Goal: Task Accomplishment & Management: Use online tool/utility

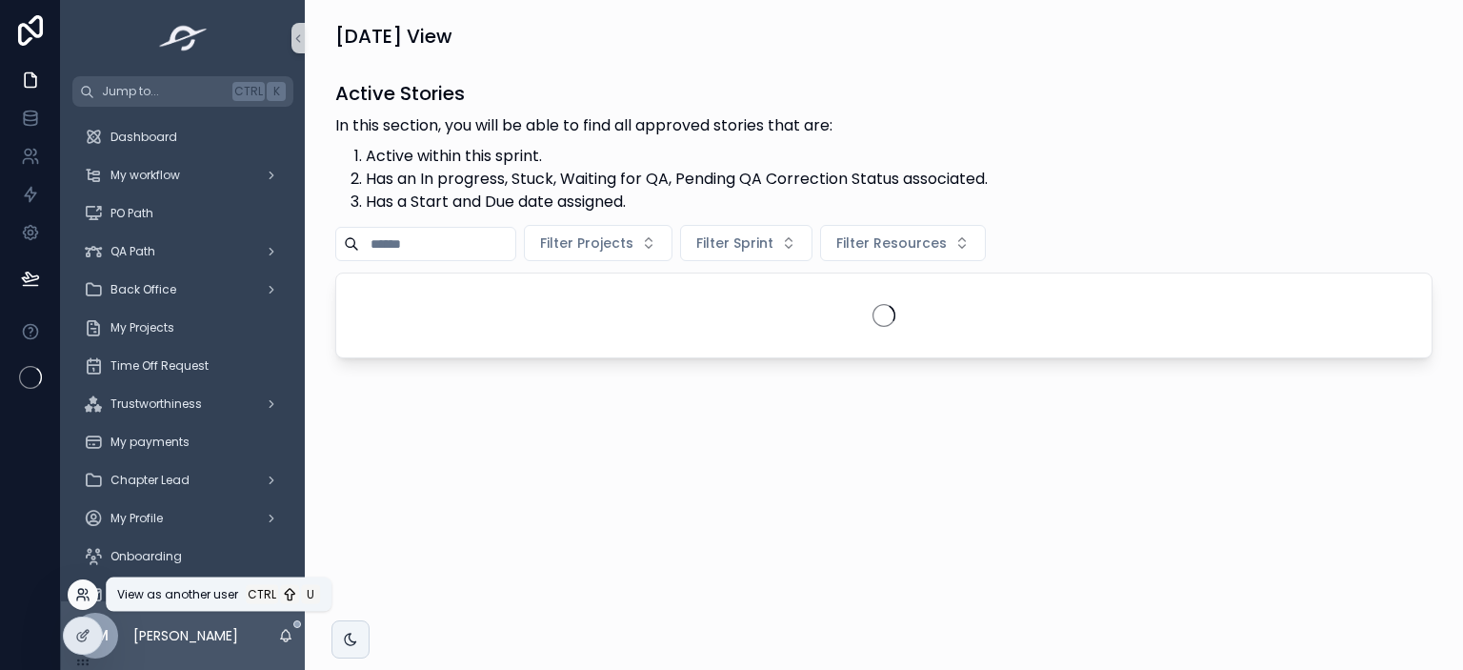
click at [84, 588] on icon at bounding box center [82, 594] width 15 height 15
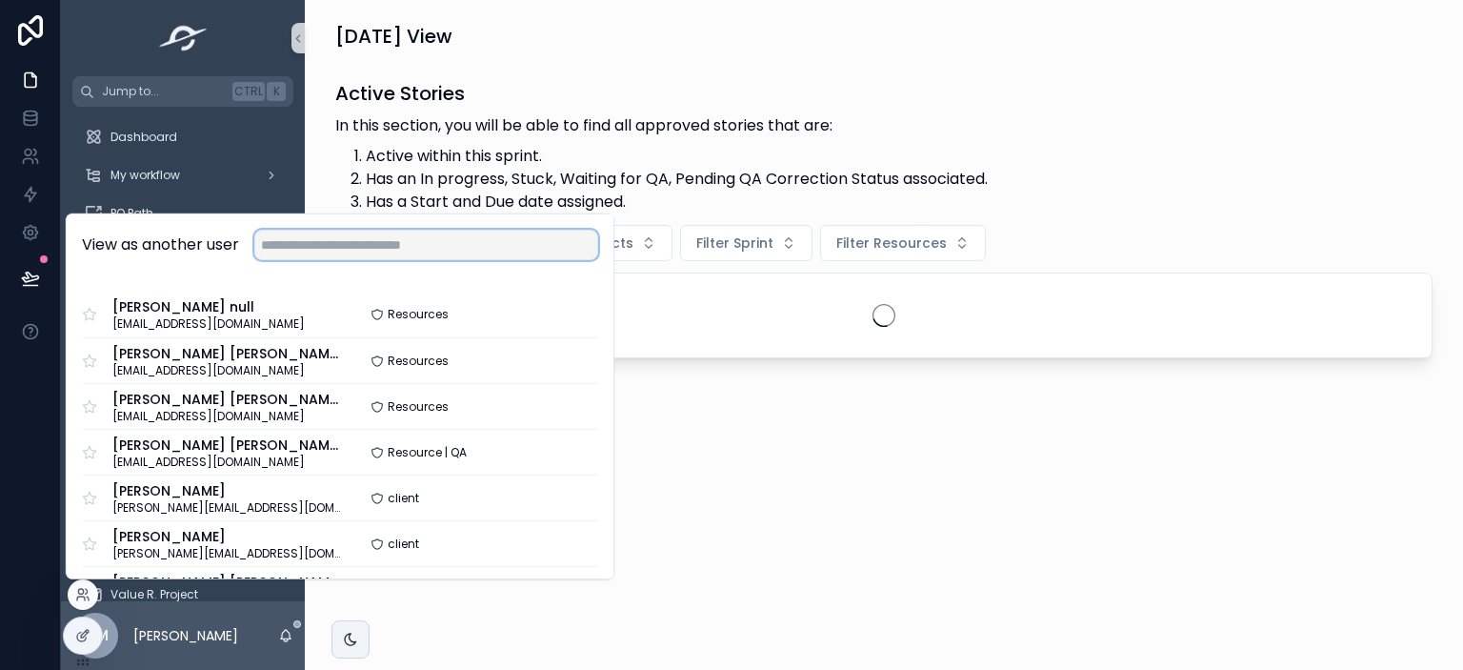
click at [330, 249] on input "text" at bounding box center [426, 245] width 344 height 30
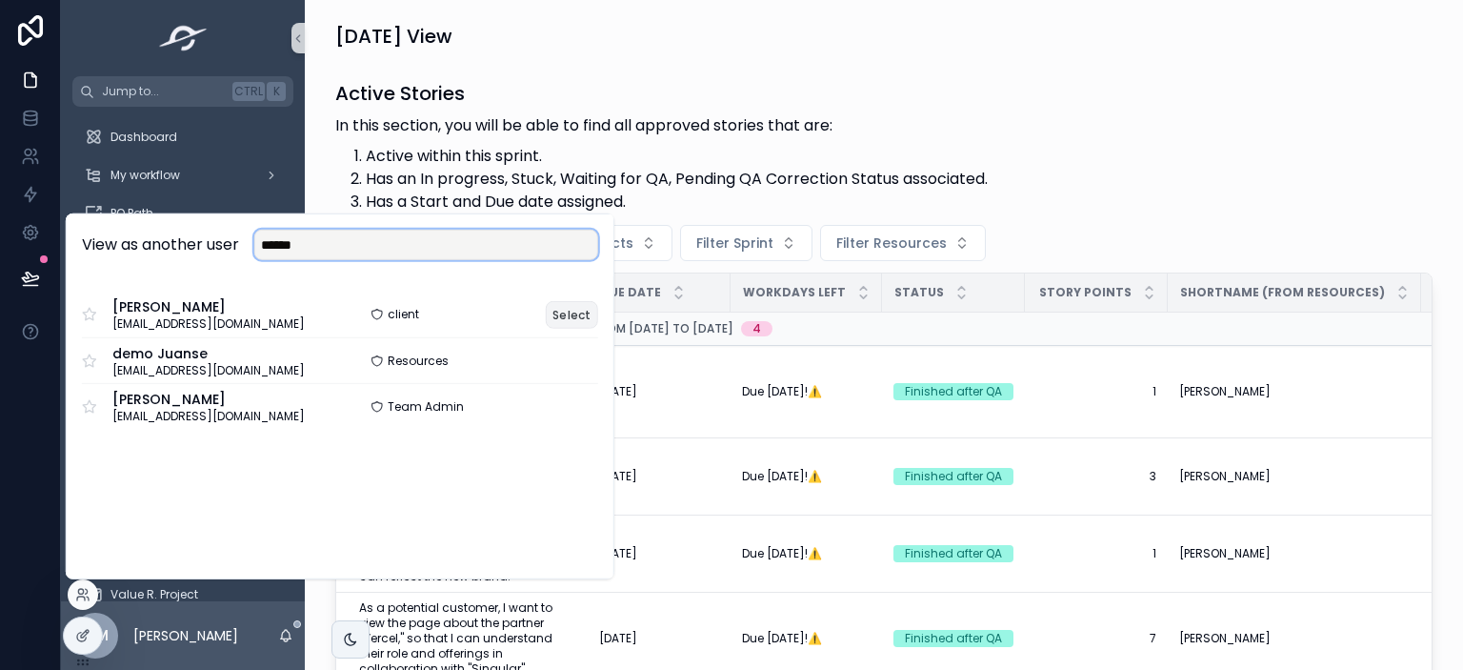
type input "******"
click at [583, 323] on button "Select" at bounding box center [572, 314] width 52 height 28
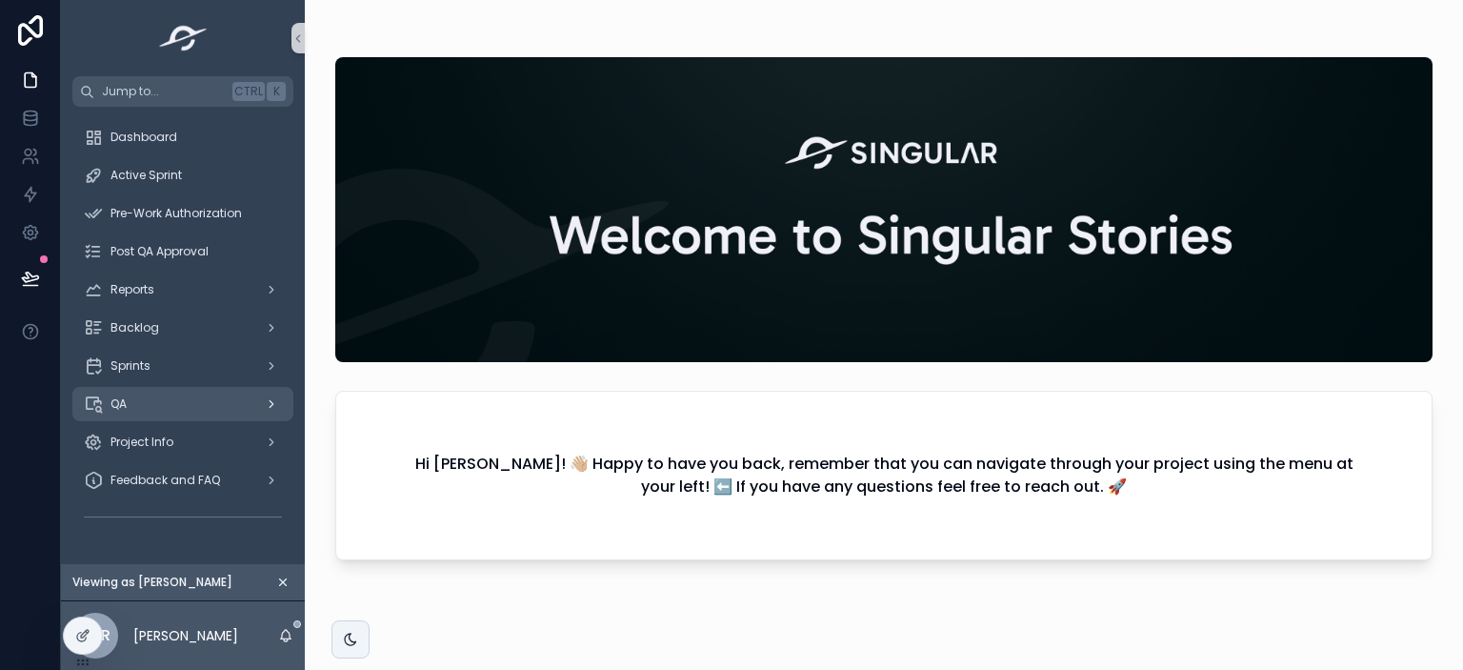
click at [162, 395] on div "QA" at bounding box center [183, 404] width 198 height 30
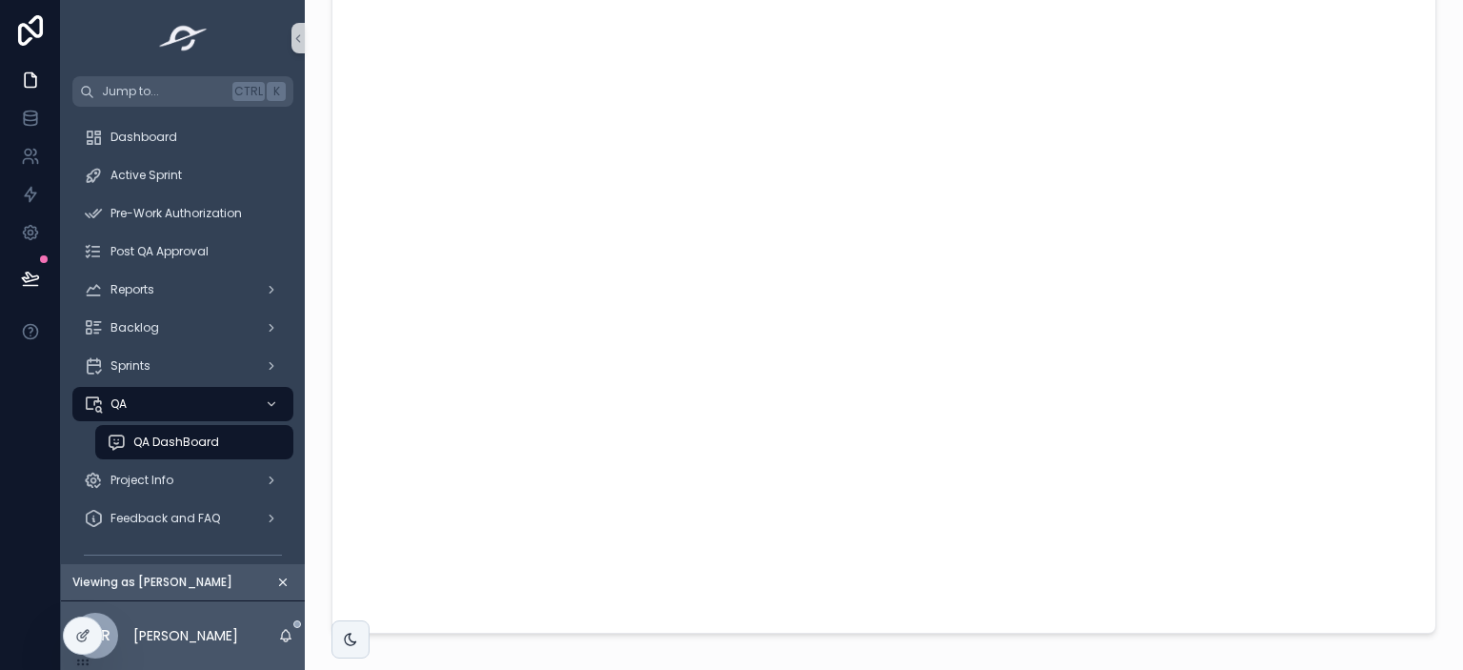
scroll to position [58, 0]
click at [215, 256] on div "Post QA Approval" at bounding box center [183, 251] width 198 height 30
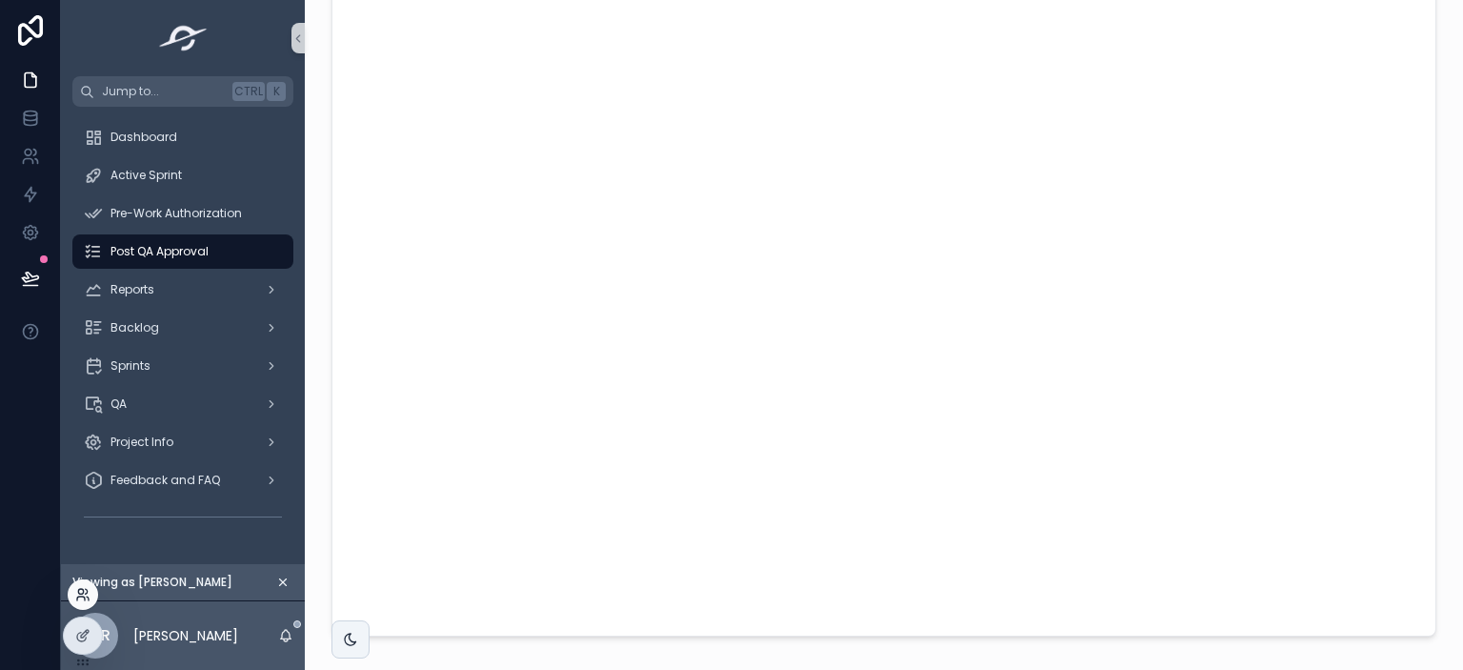
click at [84, 597] on icon at bounding box center [81, 598] width 8 height 4
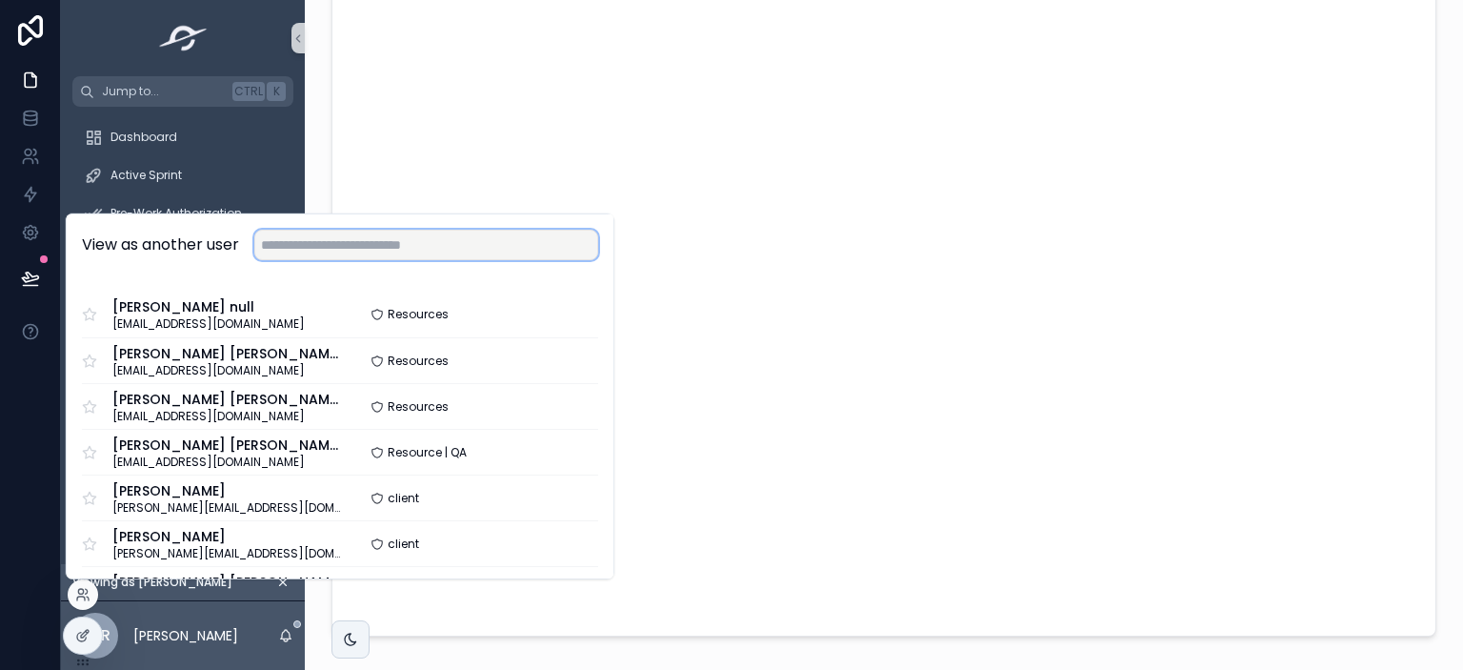
click at [381, 258] on input "text" at bounding box center [426, 245] width 344 height 30
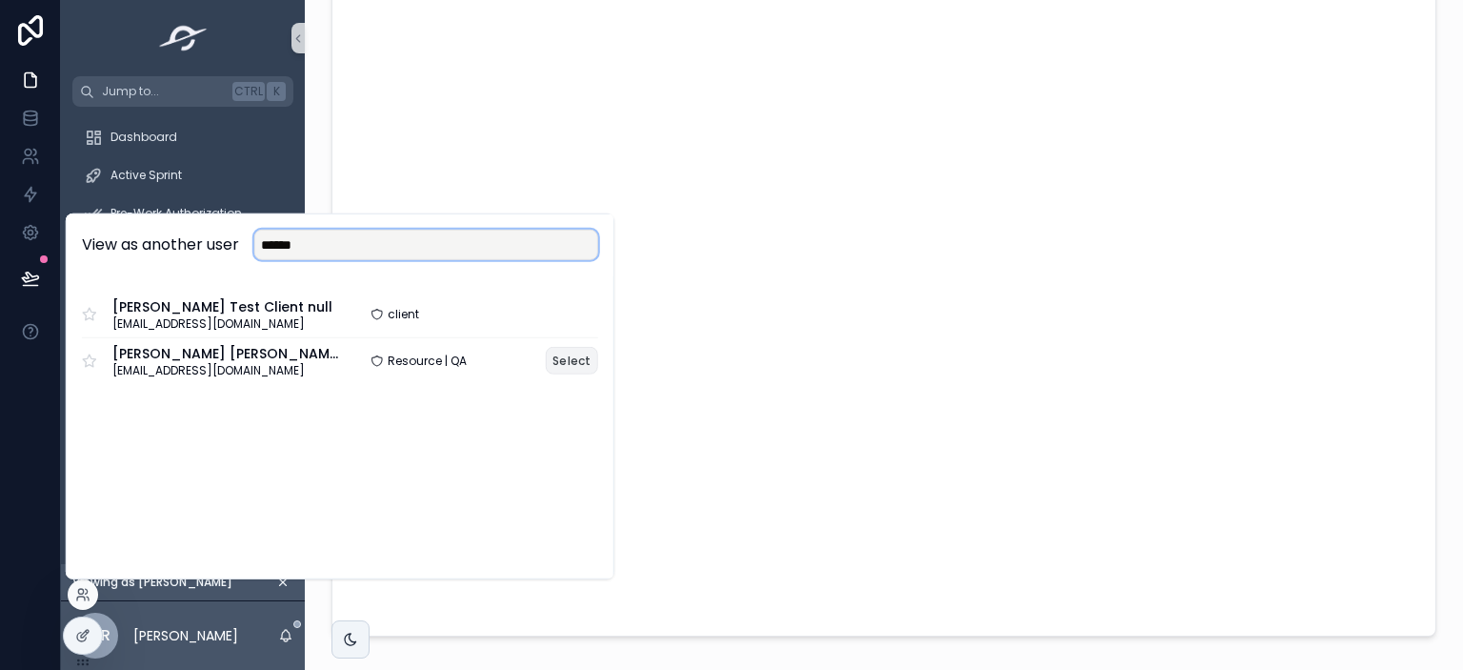
type input "******"
click at [576, 356] on button "Select" at bounding box center [572, 361] width 52 height 28
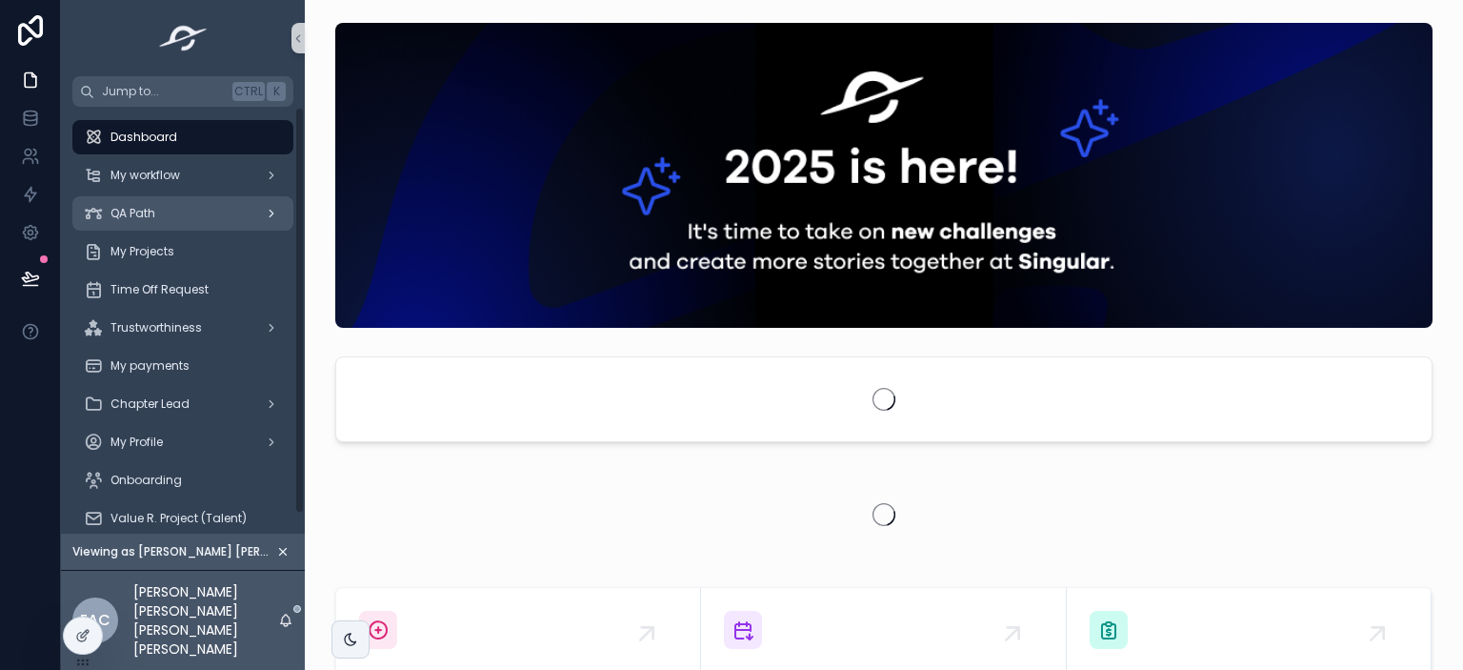
click at [171, 224] on div "QA Path" at bounding box center [183, 213] width 198 height 30
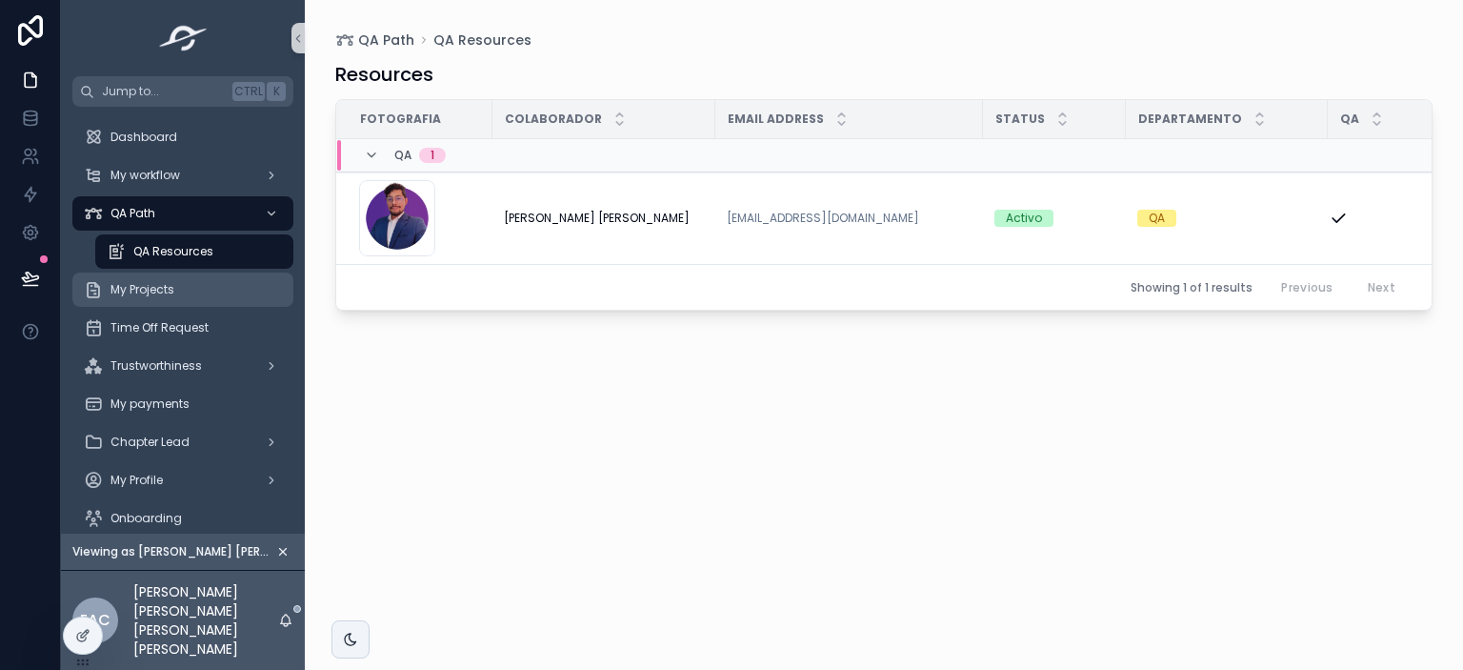
click at [169, 300] on div "My Projects" at bounding box center [183, 289] width 198 height 30
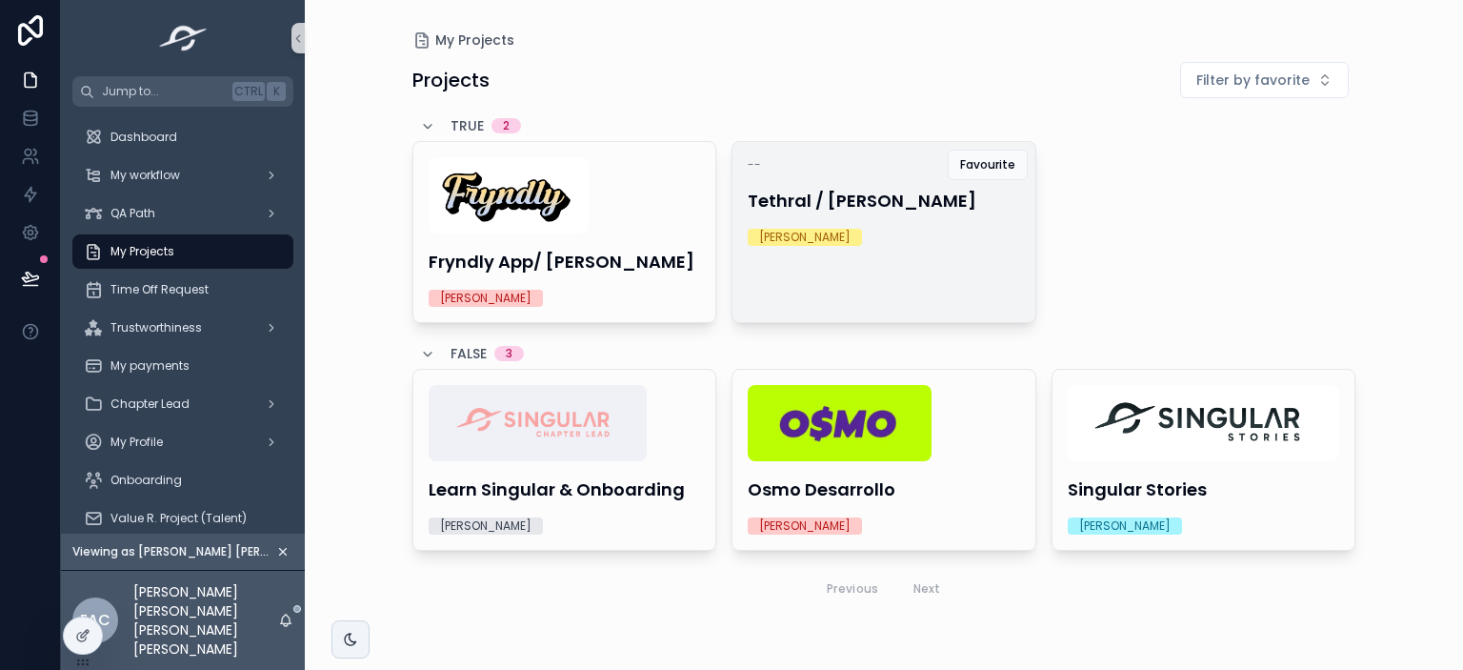
click at [854, 216] on div "-- Tethral / [PERSON_NAME] [PERSON_NAME]" at bounding box center [883, 201] width 303 height 119
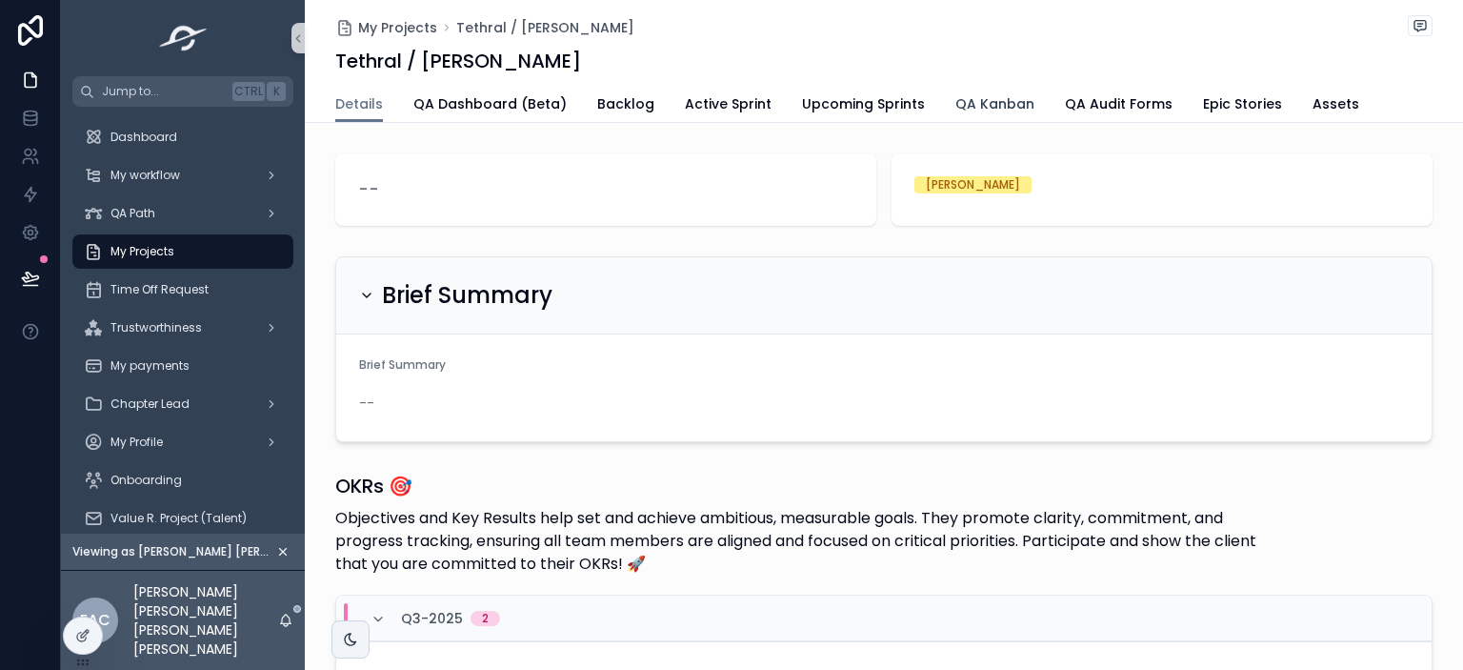
click at [955, 98] on span "QA Kanban" at bounding box center [994, 103] width 79 height 19
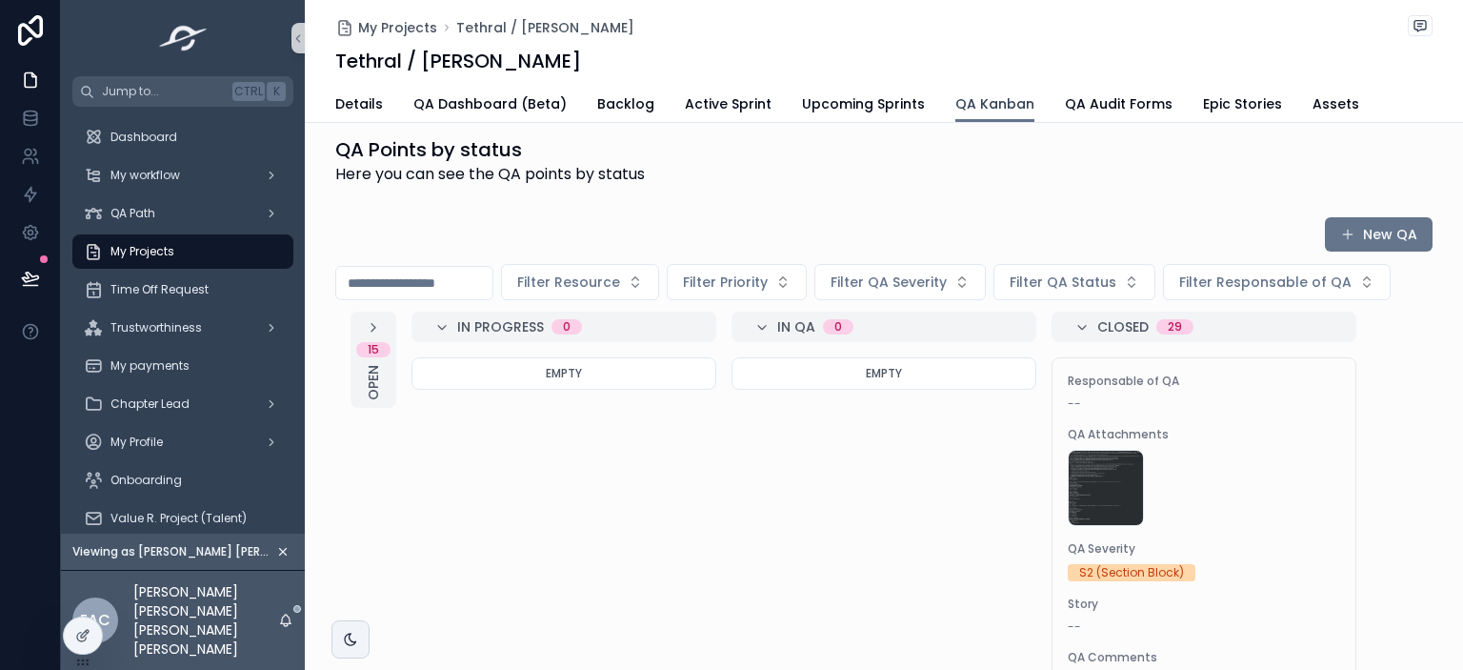
scroll to position [15, 0]
click at [369, 329] on icon "scrollable content" at bounding box center [373, 329] width 15 height 15
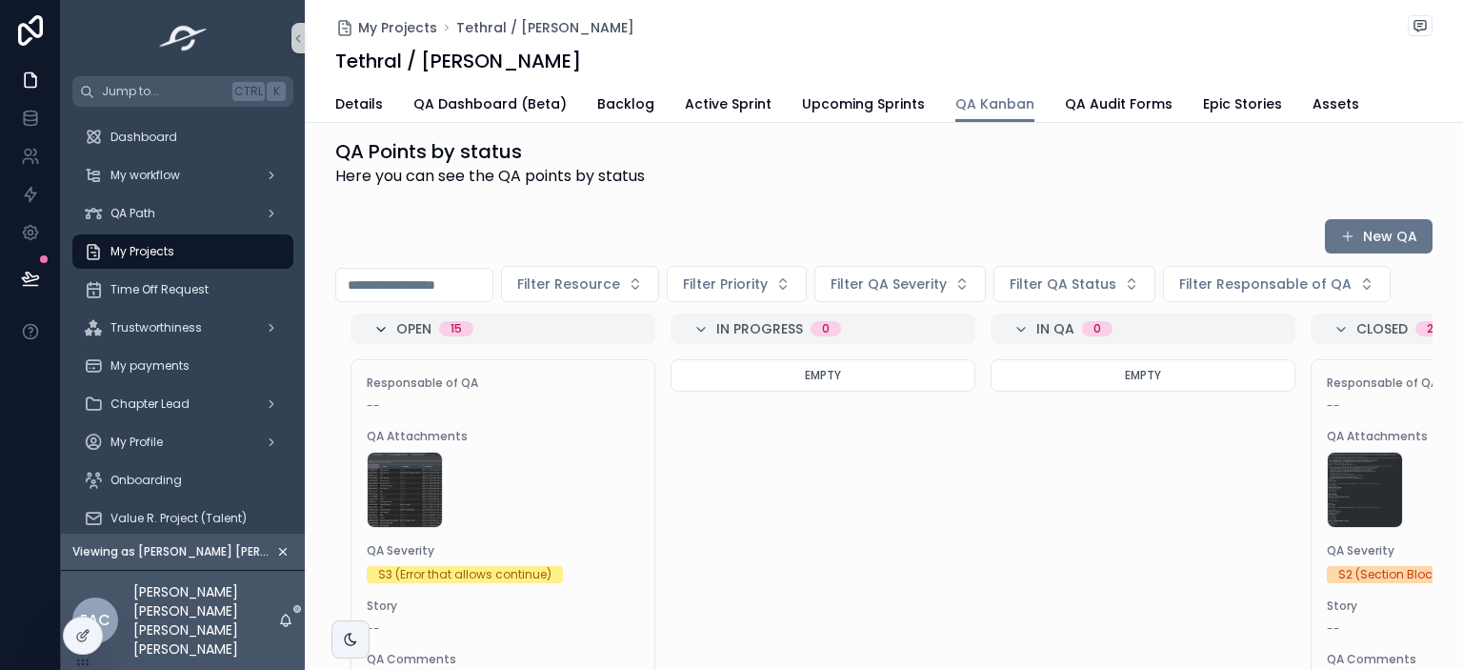
click at [376, 327] on icon "scrollable content" at bounding box center [380, 329] width 15 height 15
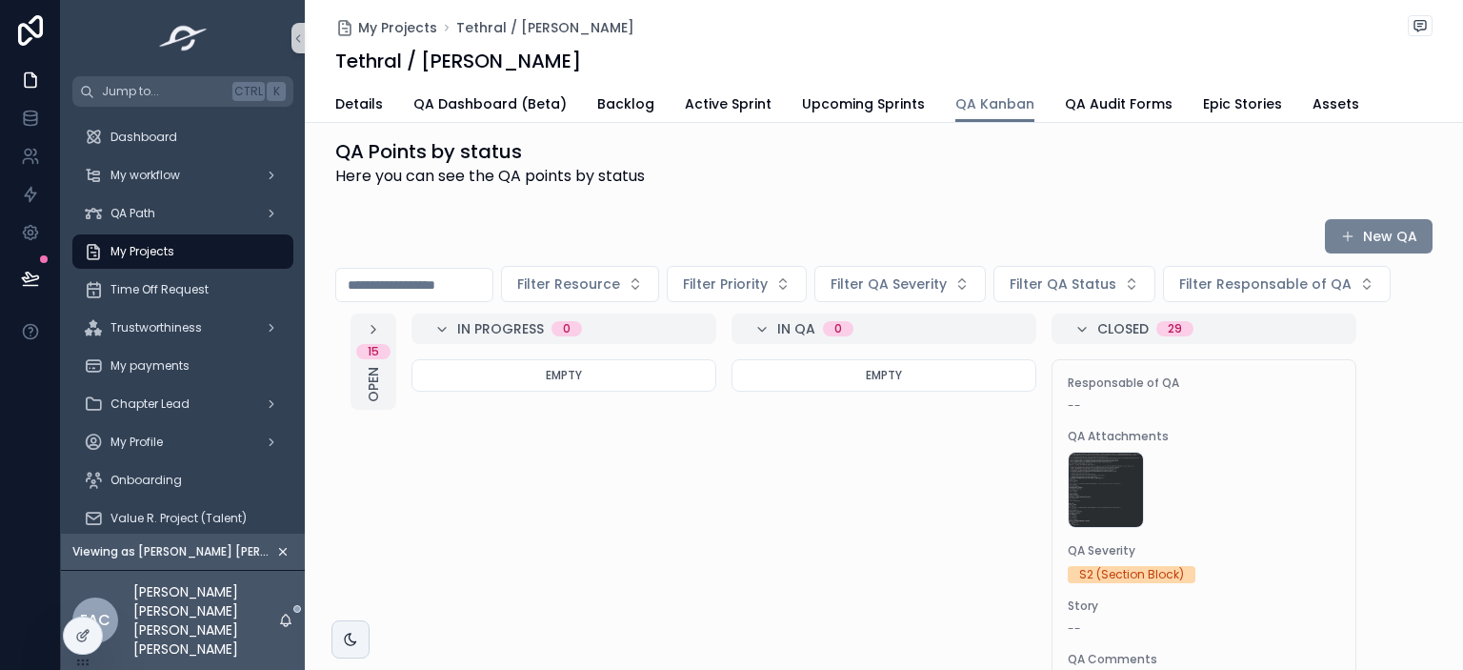
click at [1352, 225] on button "New QA" at bounding box center [1379, 236] width 108 height 34
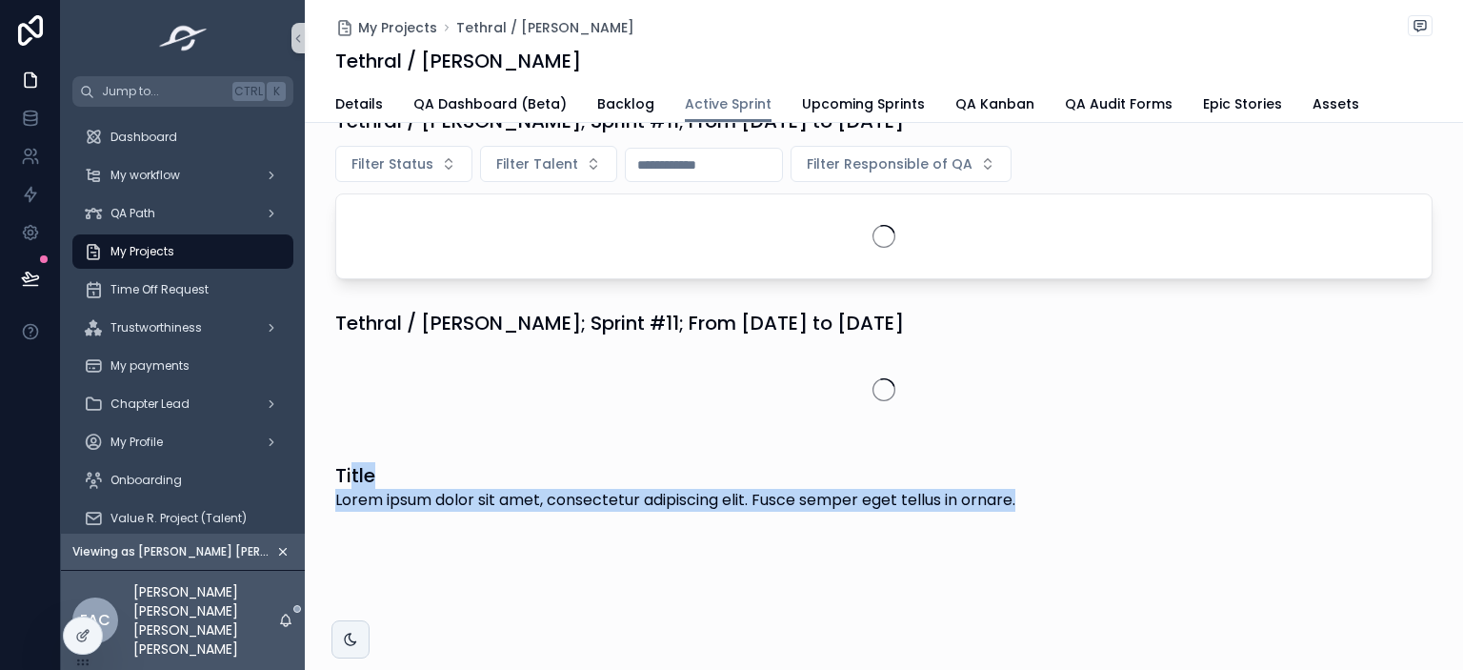
scroll to position [15, 0]
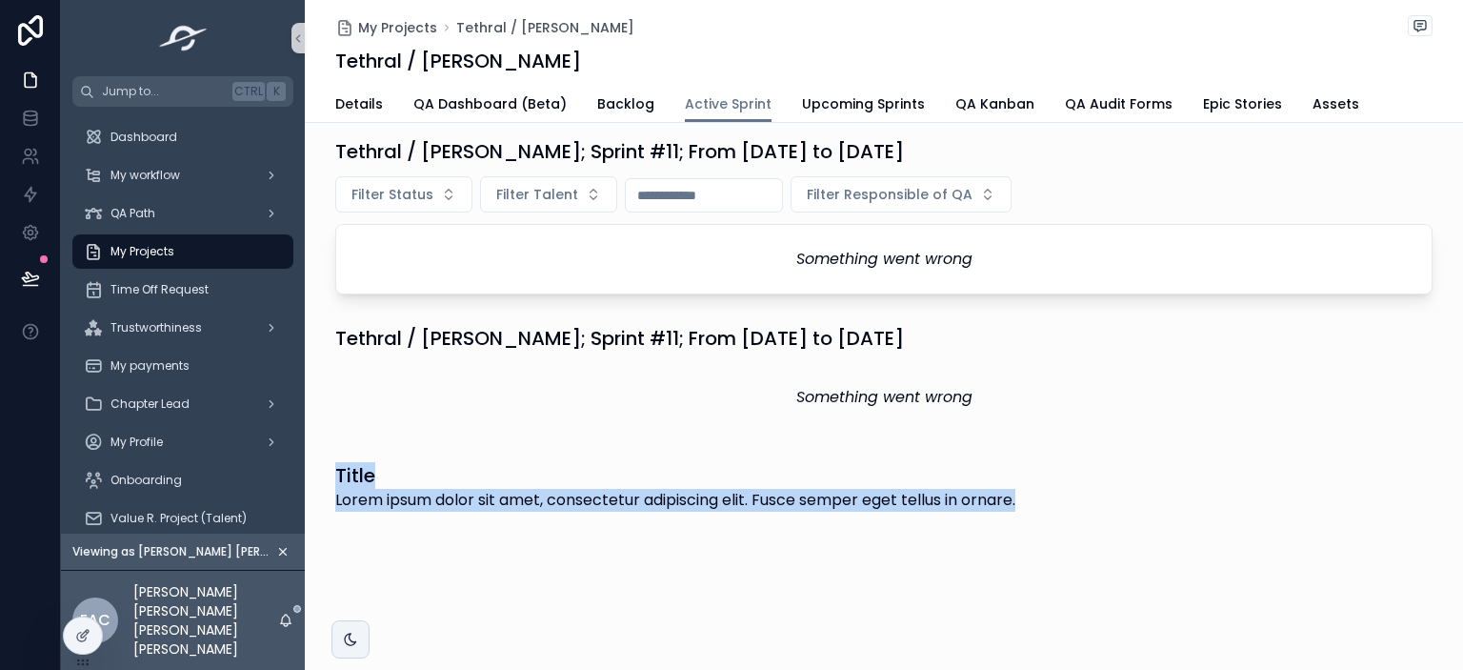
drag, startPoint x: 1037, startPoint y: 503, endPoint x: 325, endPoint y: 470, distance: 713.2
click at [325, 470] on div "Title Lorem ipsum dolor sit amet, consectetur adipiscing elit. Fusce semper ege…" at bounding box center [884, 486] width 1158 height 65
click at [388, 491] on span "Lorem ipsum dolor sit amet, consectetur adipiscing elit. Fusce semper eget tell…" at bounding box center [675, 500] width 680 height 23
drag, startPoint x: 1036, startPoint y: 494, endPoint x: 323, endPoint y: 464, distance: 714.0
click at [323, 464] on div "Title Lorem ipsum dolor sit amet, consectetur adipiscing elit. Fusce semper ege…" at bounding box center [884, 486] width 1158 height 65
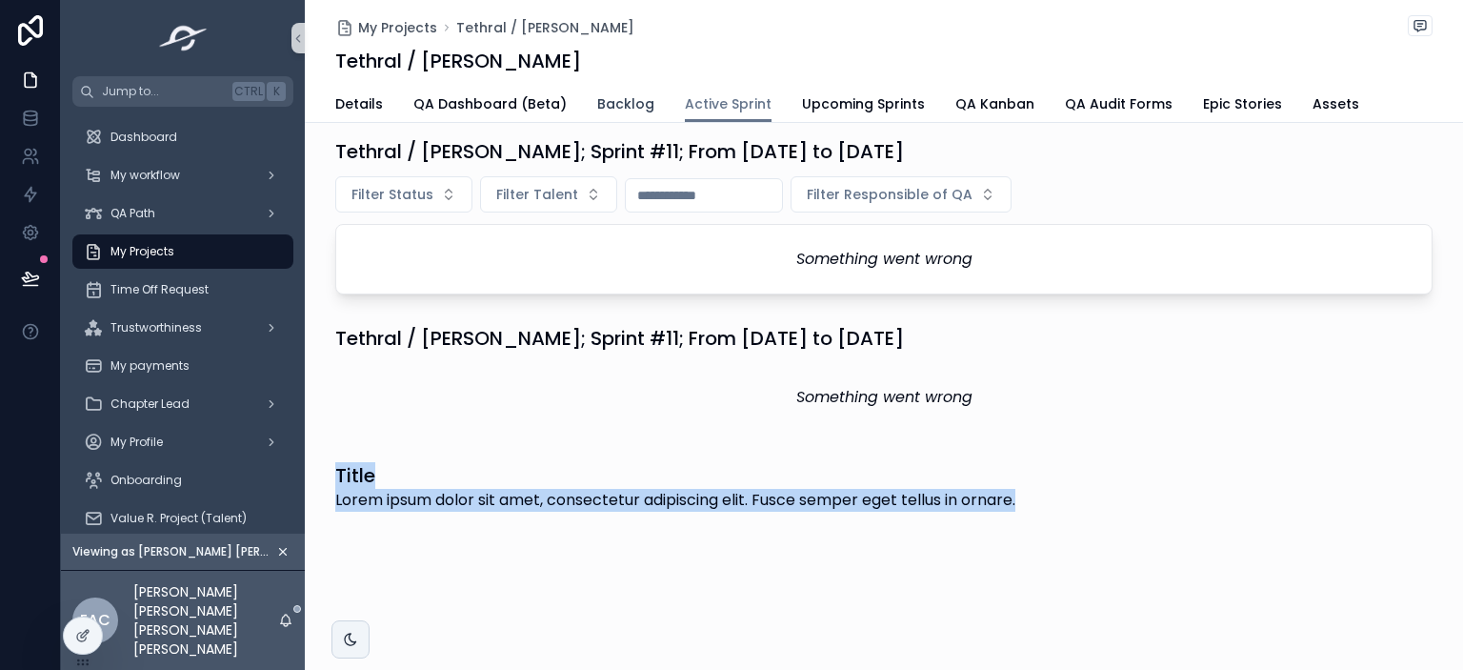
click at [597, 103] on span "Backlog" at bounding box center [625, 103] width 57 height 19
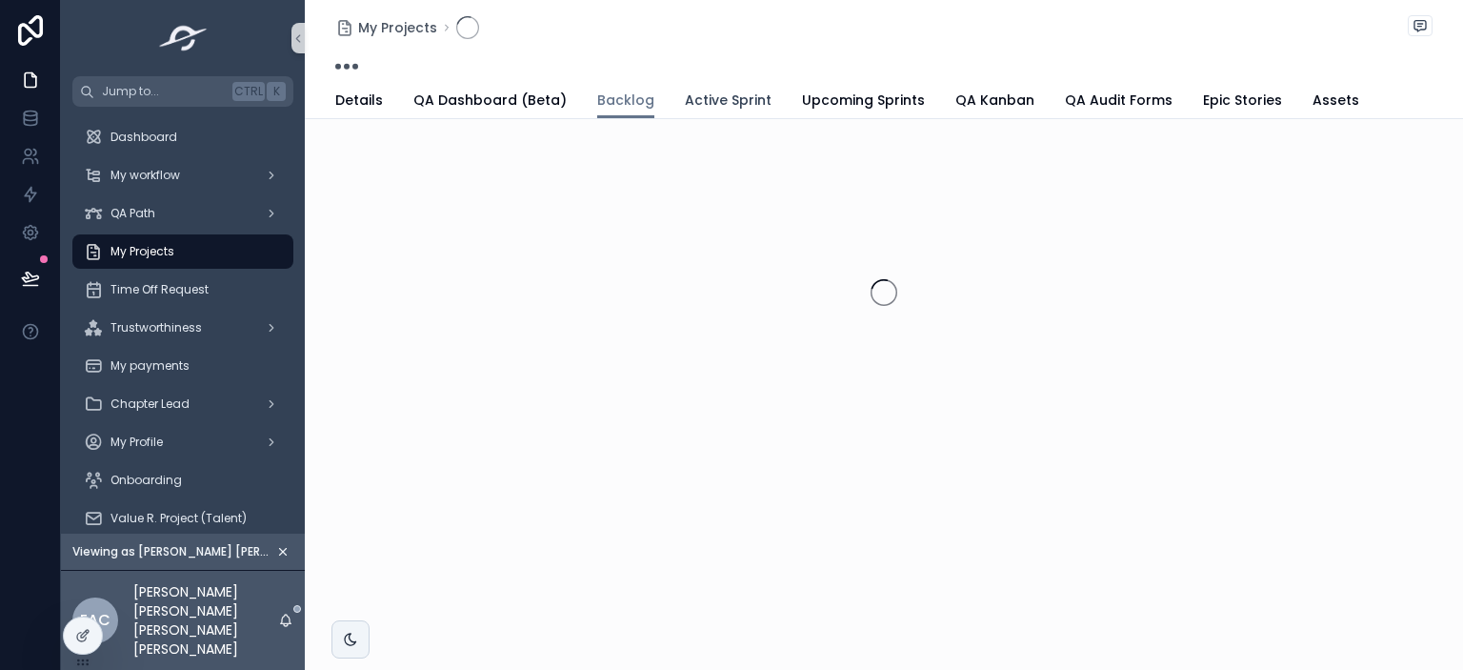
click at [720, 101] on span "Active Sprint" at bounding box center [728, 99] width 87 height 19
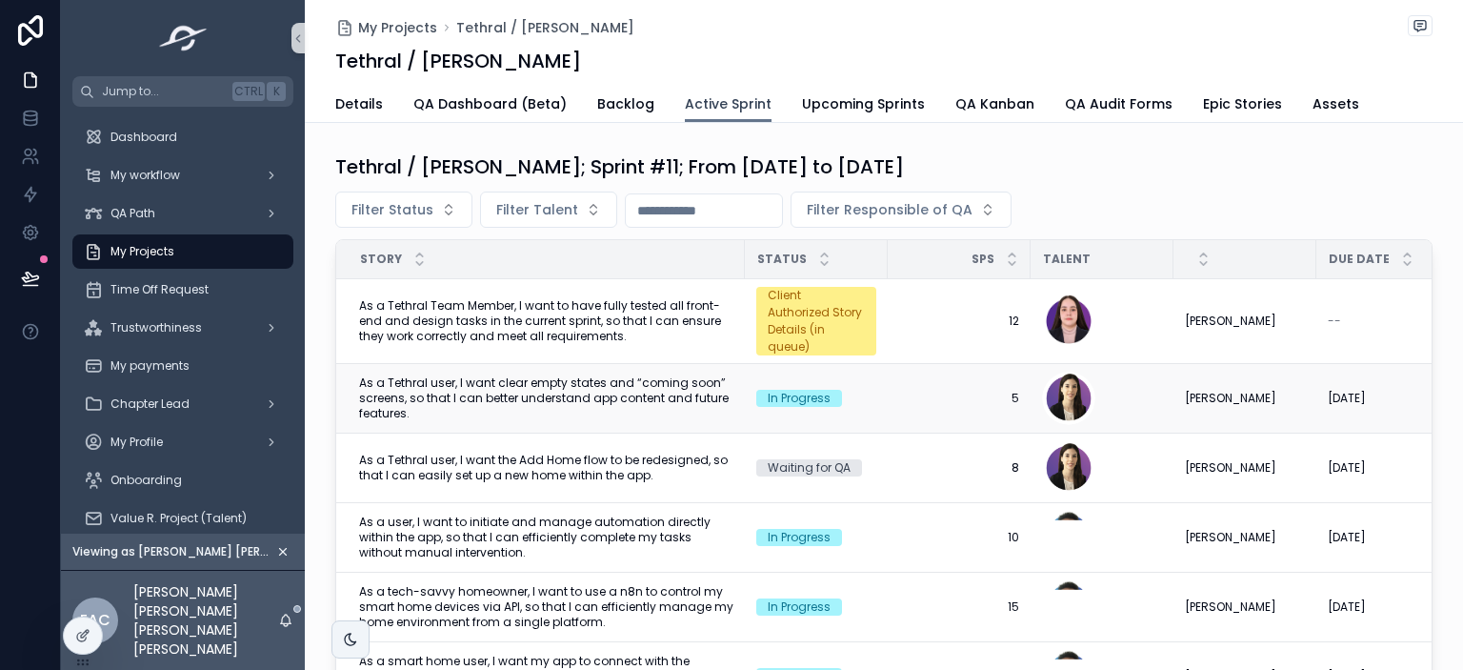
scroll to position [102, 0]
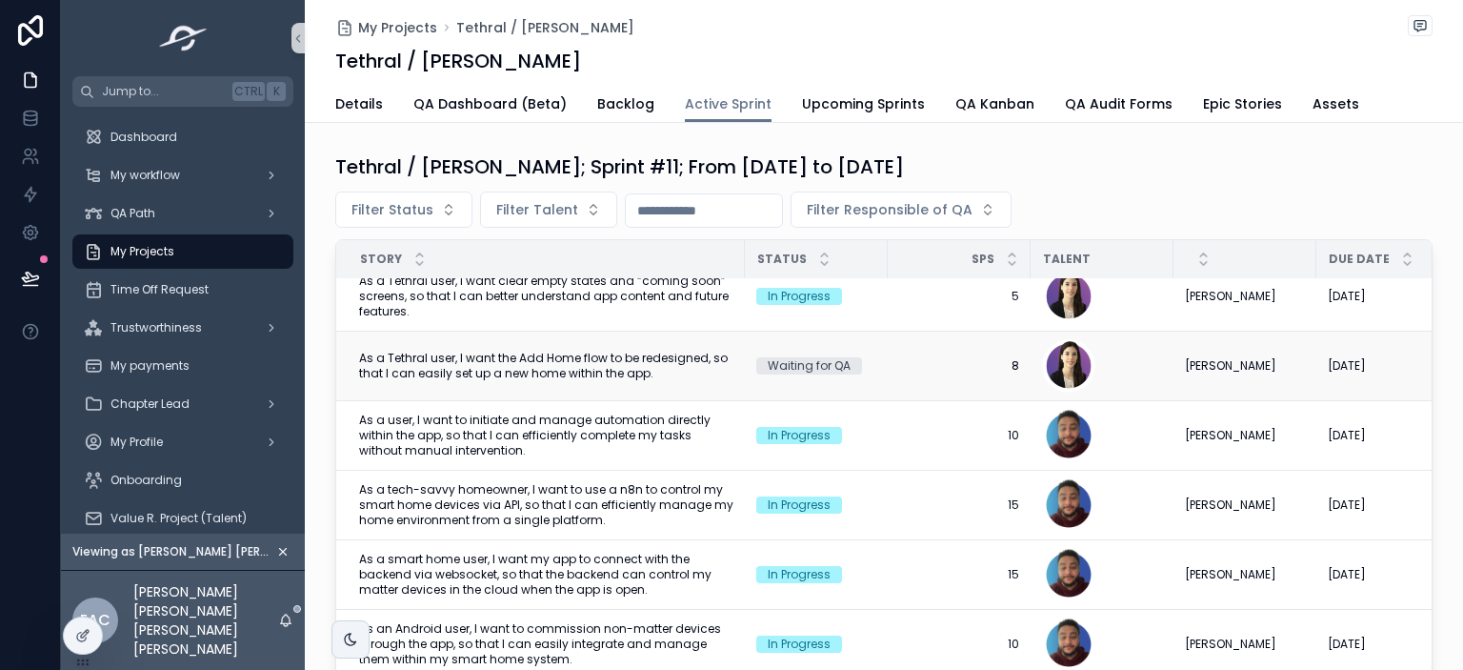
click at [561, 357] on span "As a Tethral user, I want the Add Home flow to be redesigned, so that I can eas…" at bounding box center [546, 365] width 374 height 30
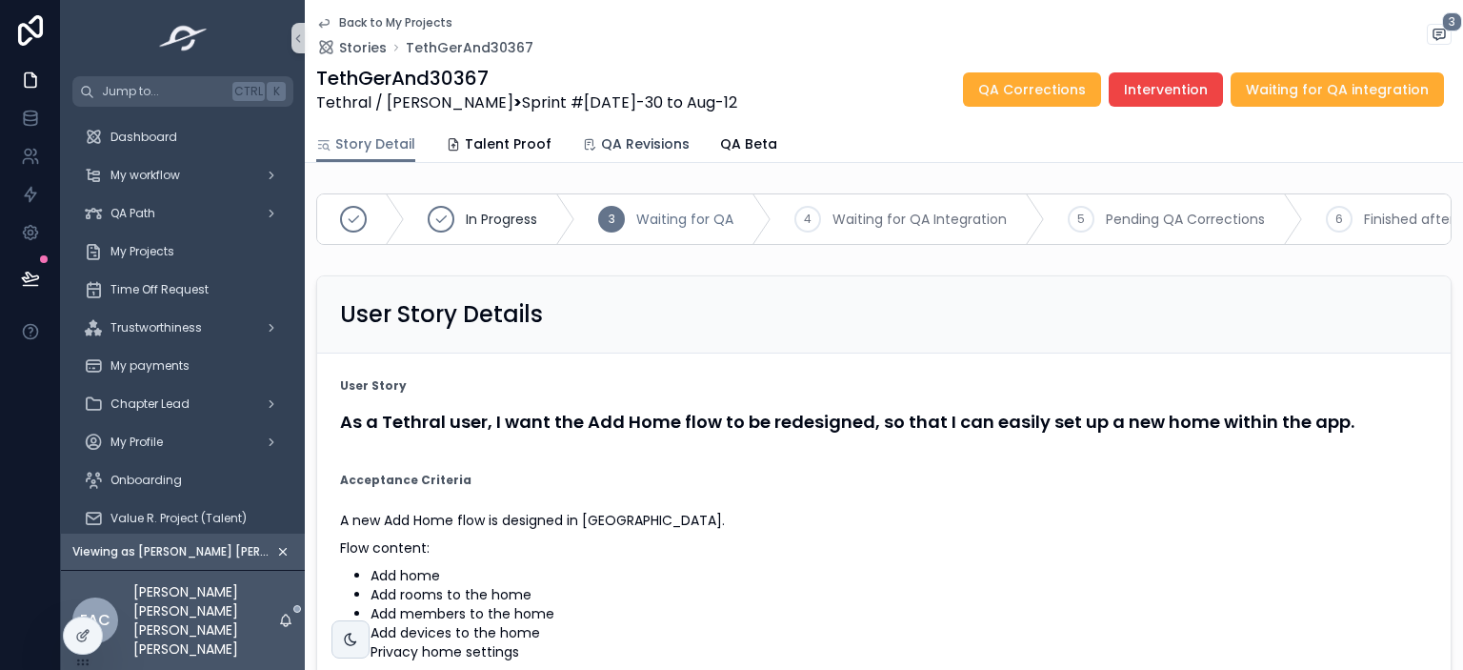
click at [630, 154] on link "QA Revisions" at bounding box center [636, 146] width 108 height 38
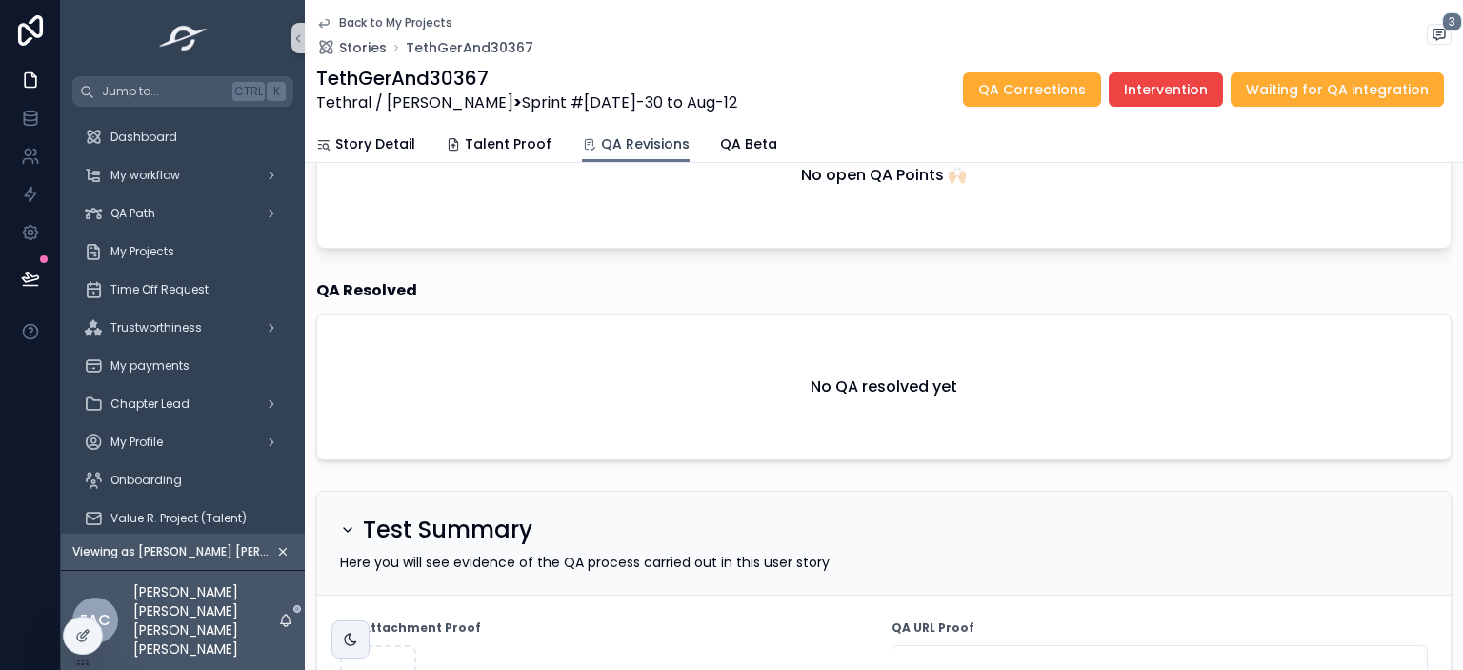
scroll to position [290, 0]
click at [725, 136] on span "QA Beta" at bounding box center [748, 143] width 57 height 19
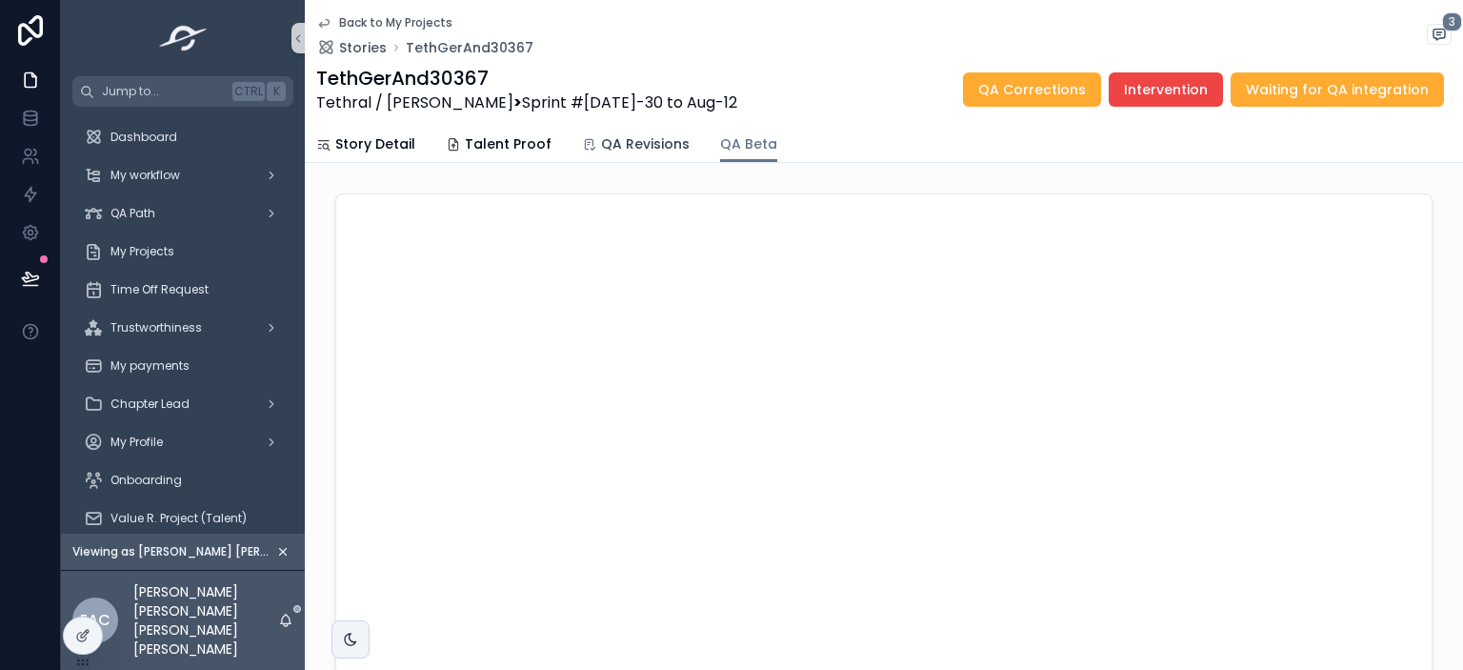
click at [627, 139] on span "QA Revisions" at bounding box center [645, 143] width 89 height 19
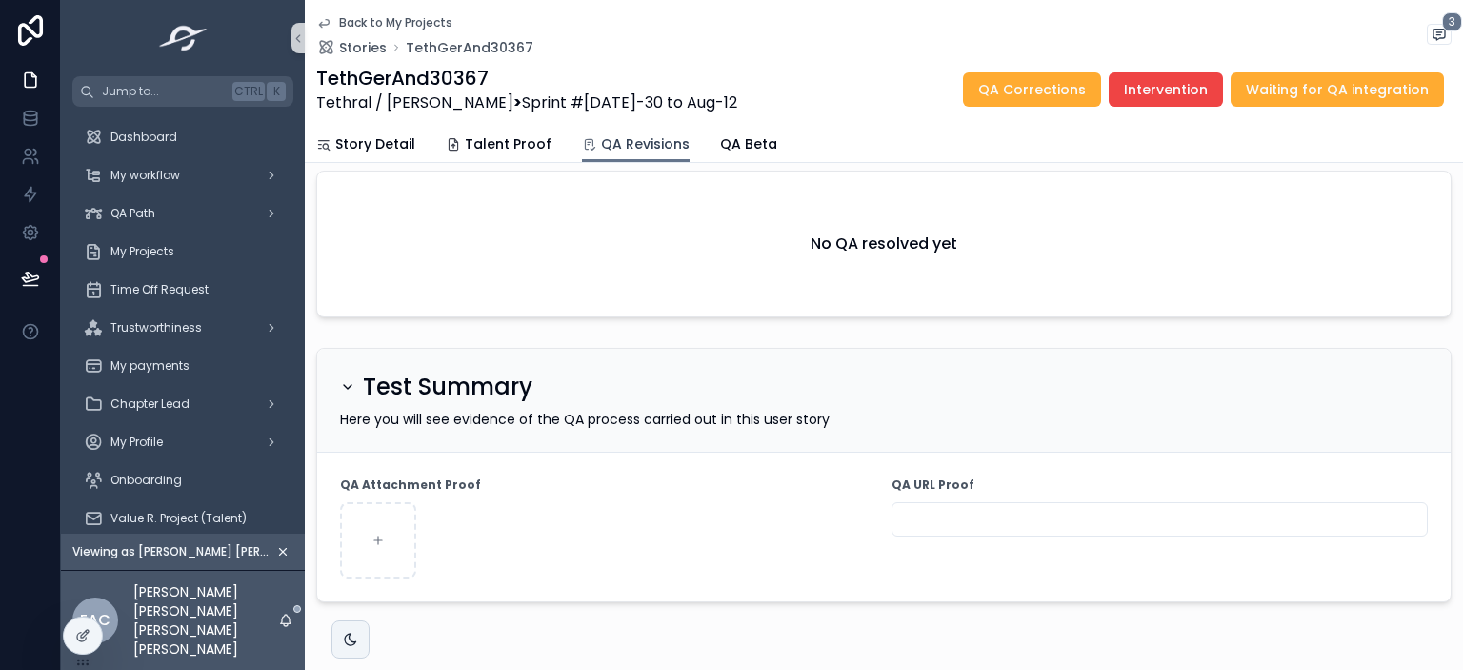
scroll to position [484, 0]
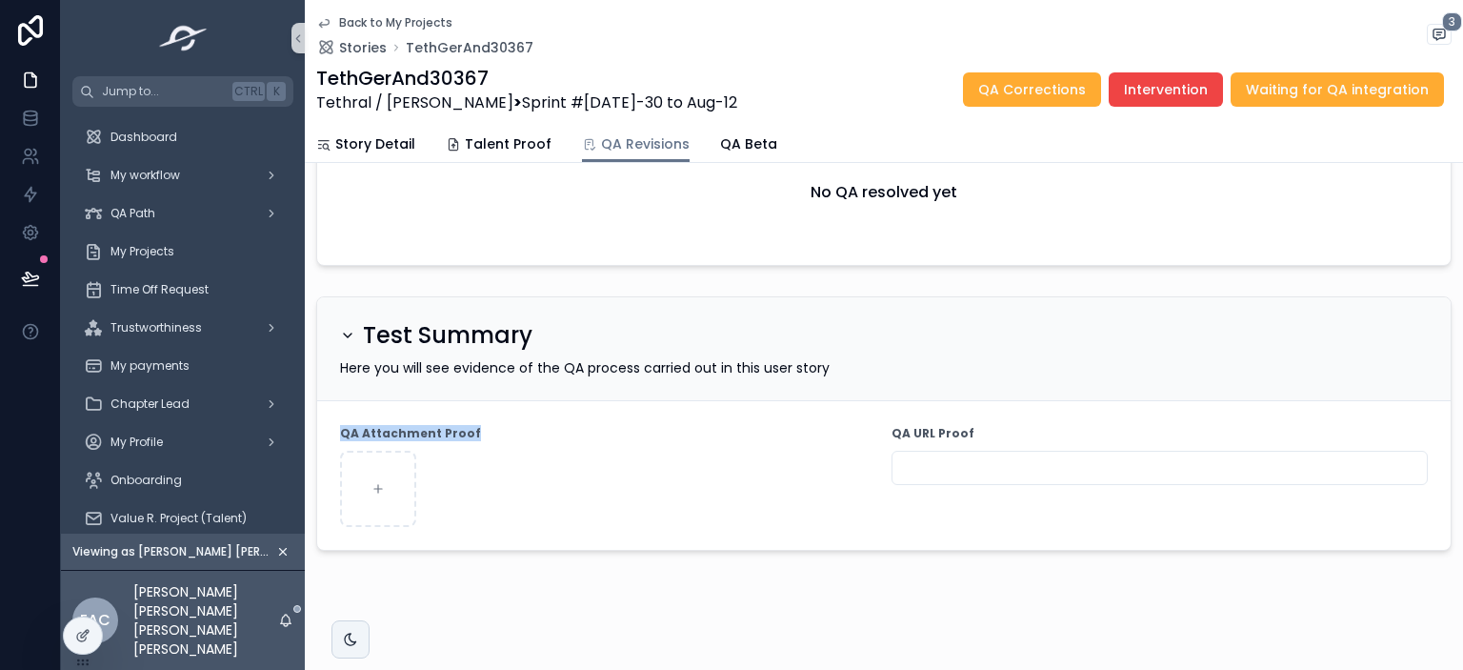
drag, startPoint x: 473, startPoint y: 424, endPoint x: 339, endPoint y: 424, distance: 134.3
click at [339, 424] on form "QA Attachment Proof QA URL Proof" at bounding box center [883, 475] width 1133 height 149
click at [424, 426] on strong "QA Attachment Proof" at bounding box center [410, 433] width 141 height 15
click at [674, 362] on span "Here you will see evidence of the QA process carried out in this user story" at bounding box center [585, 367] width 490 height 19
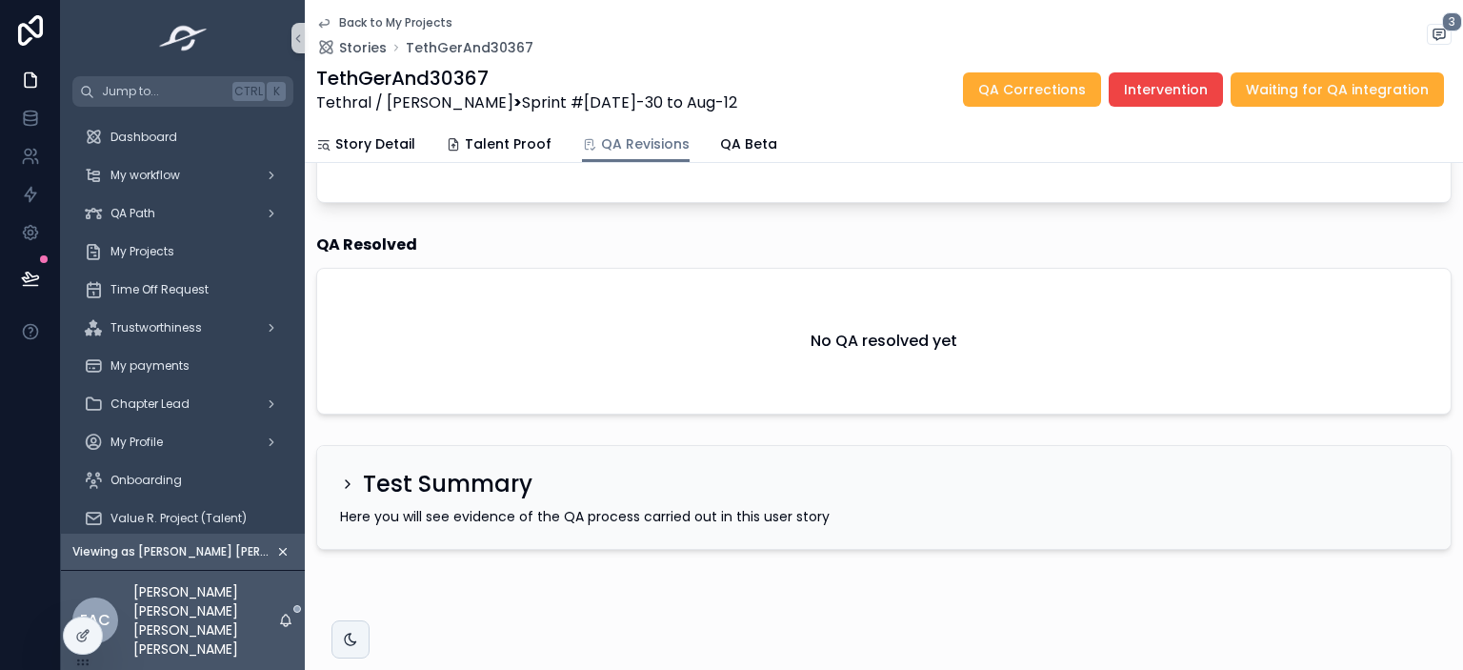
click at [423, 507] on span "Here you will see evidence of the QA process carried out in this user story" at bounding box center [585, 516] width 490 height 19
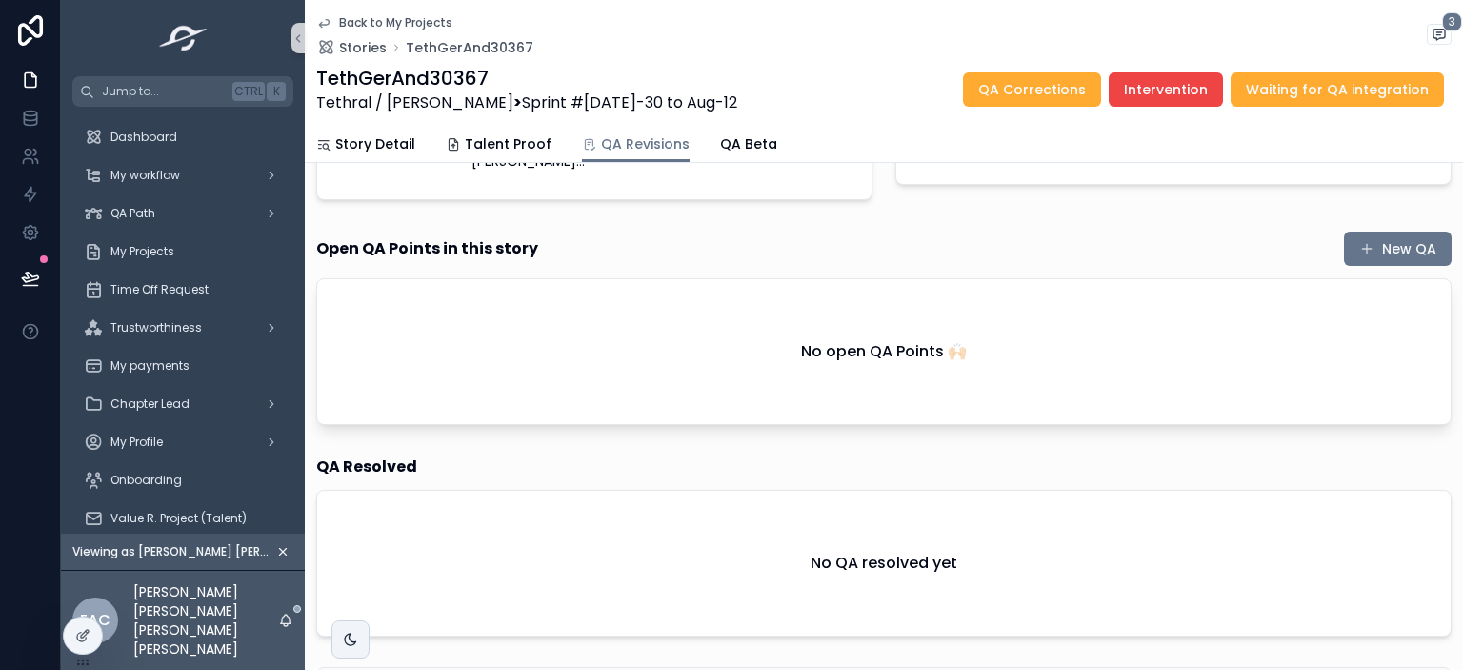
scroll to position [117, 0]
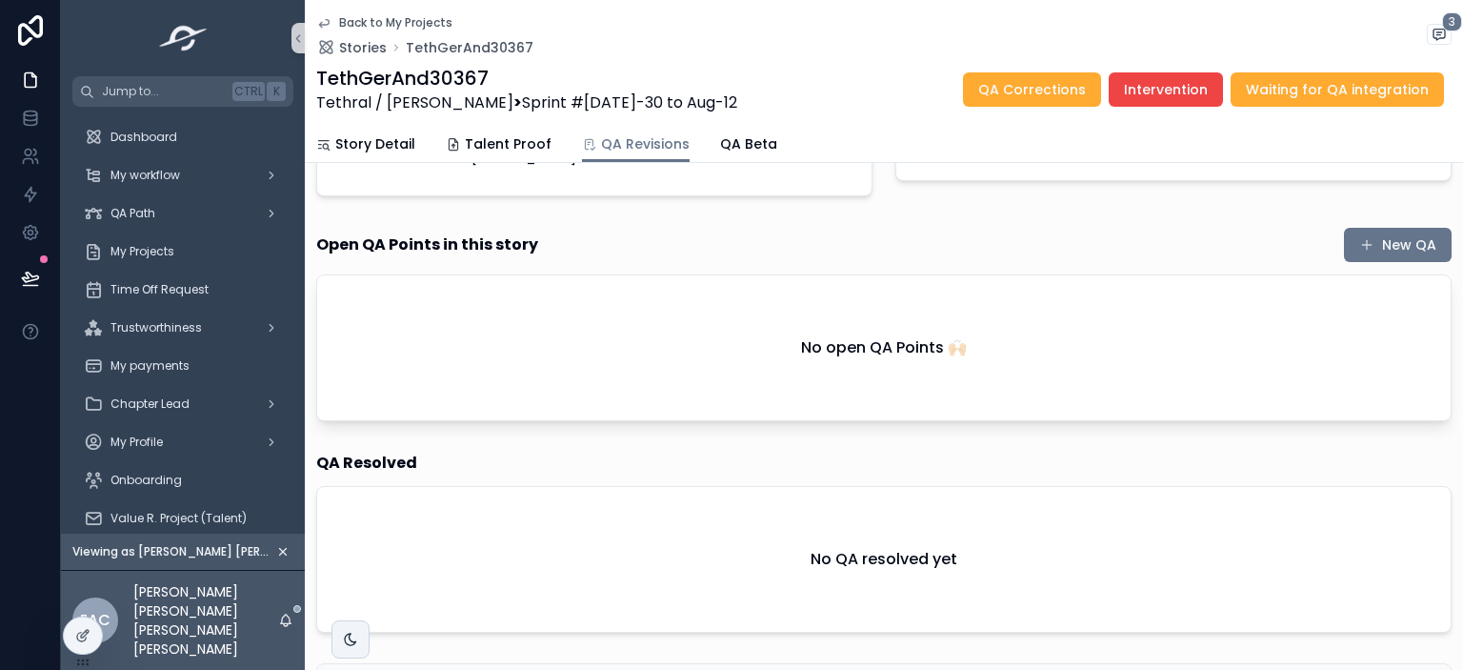
click at [314, 26] on div "Back to My Projects Stories TethGerAnd30367 3 TethGerAnd30367 Tethral / [PERSON…" at bounding box center [884, 81] width 1158 height 163
click at [330, 20] on icon "scrollable content" at bounding box center [323, 22] width 15 height 15
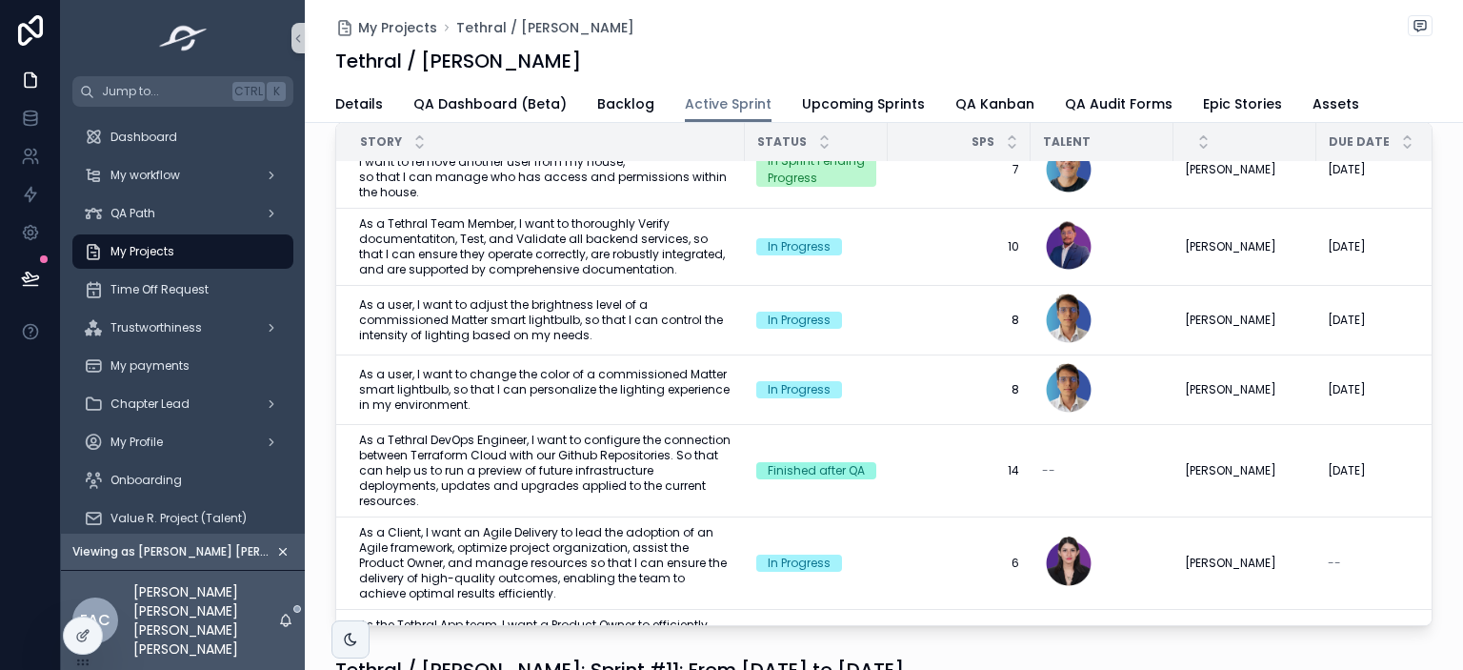
scroll to position [629, 0]
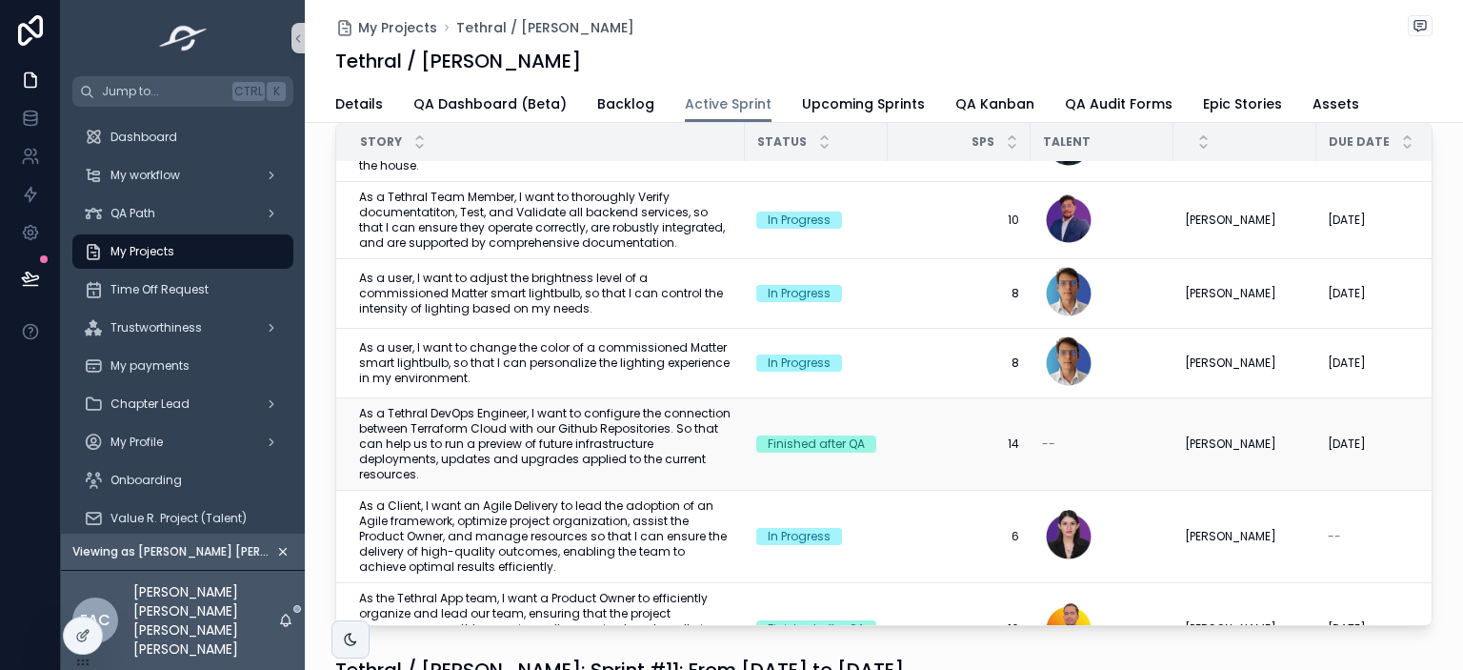
click at [575, 420] on span "As a Tethral DevOps Engineer, I want to configure the connection between Terraf…" at bounding box center [546, 444] width 374 height 76
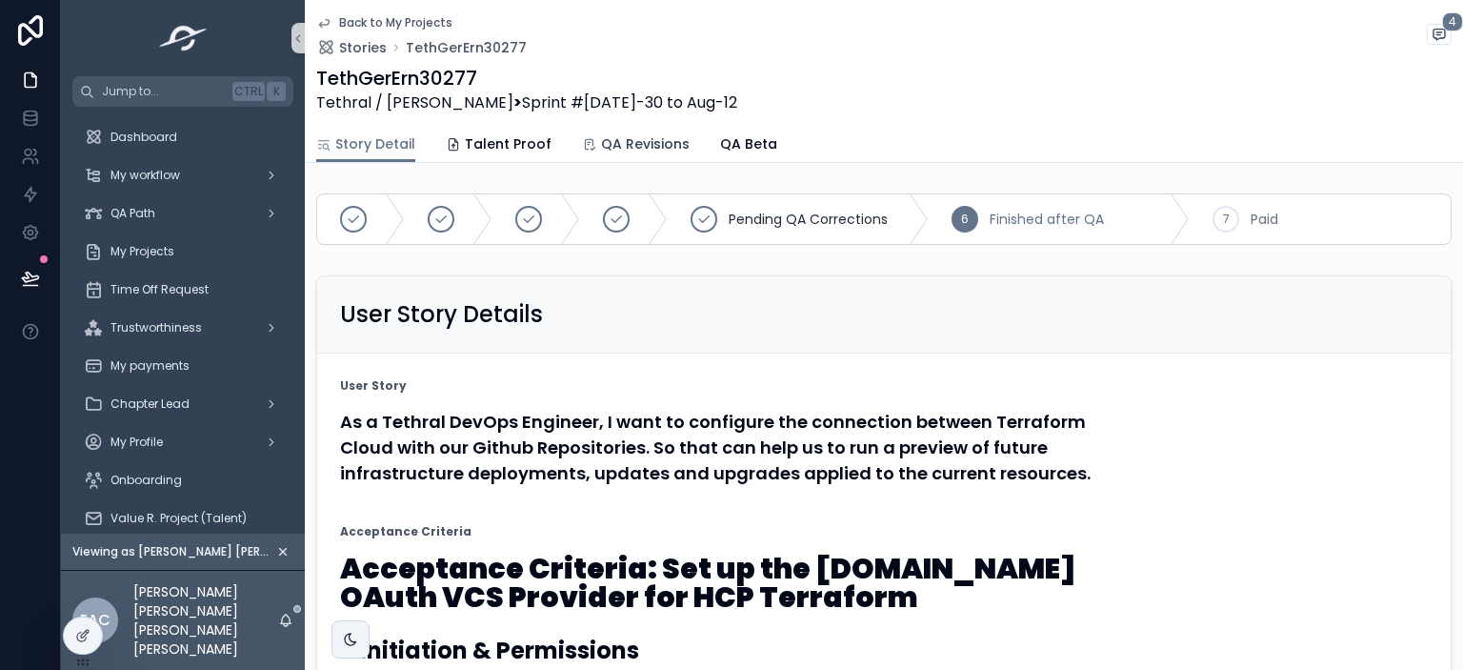
click at [636, 151] on span "QA Revisions" at bounding box center [645, 143] width 89 height 19
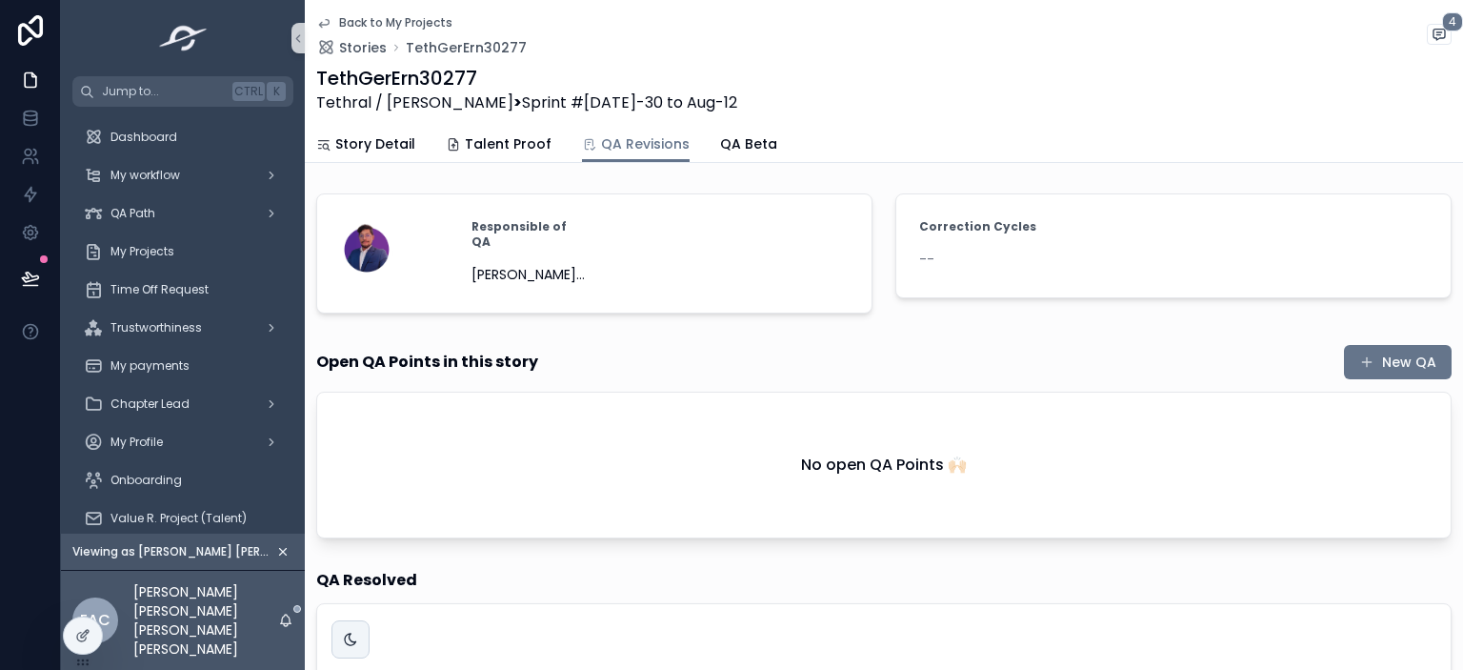
click at [324, 21] on icon "scrollable content" at bounding box center [323, 22] width 15 height 15
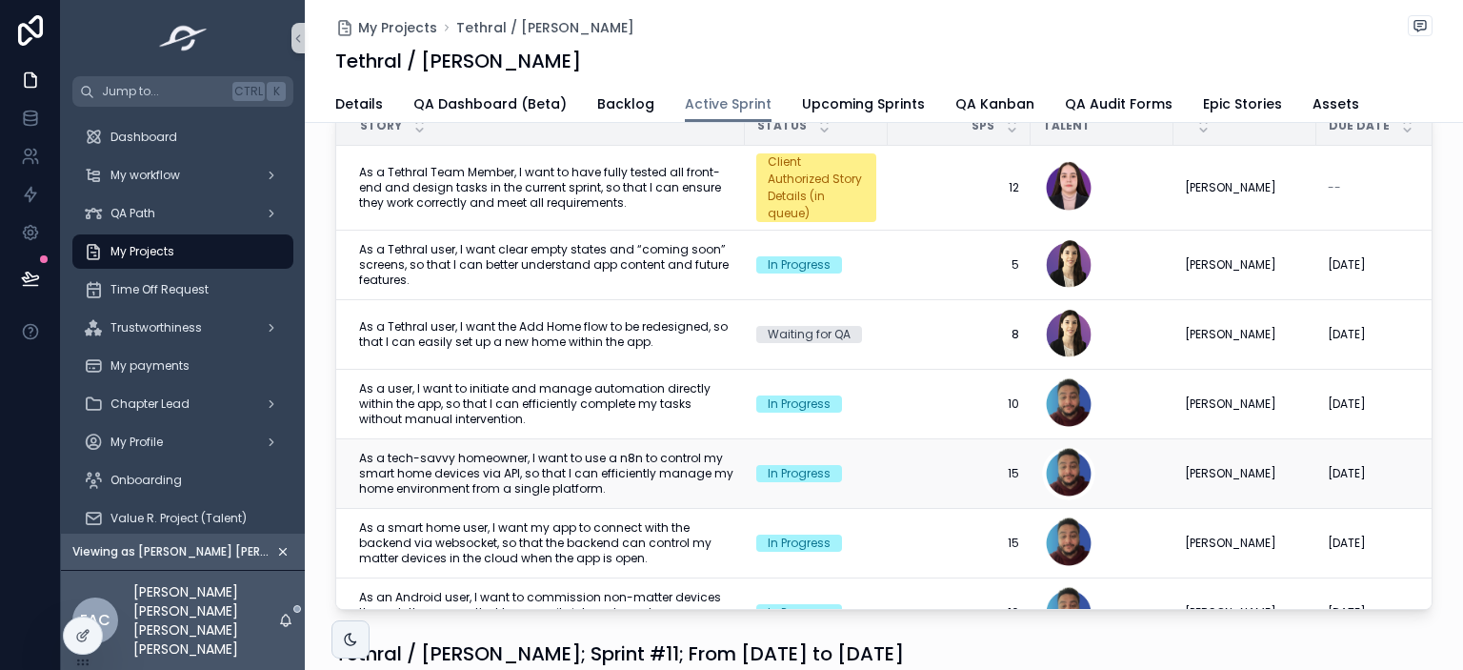
scroll to position [124, 0]
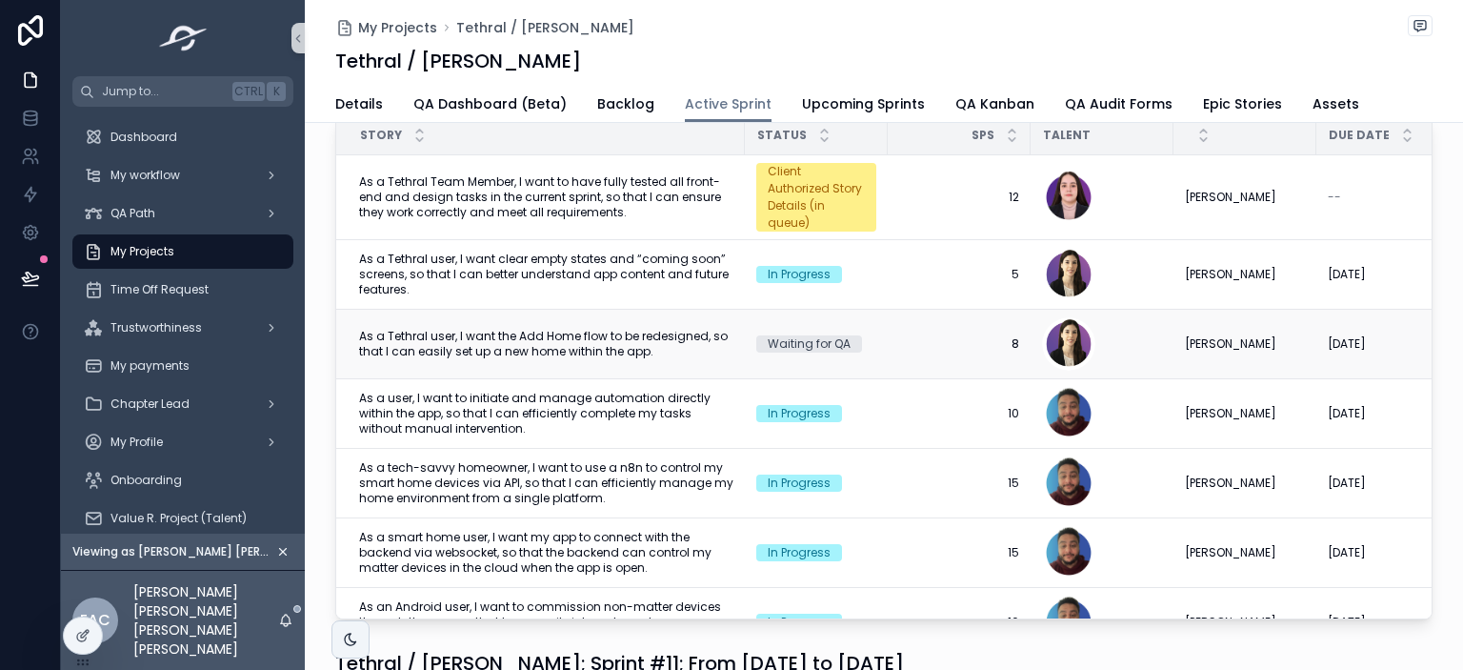
click at [588, 332] on span "As a Tethral user, I want the Add Home flow to be redesigned, so that I can eas…" at bounding box center [546, 344] width 374 height 30
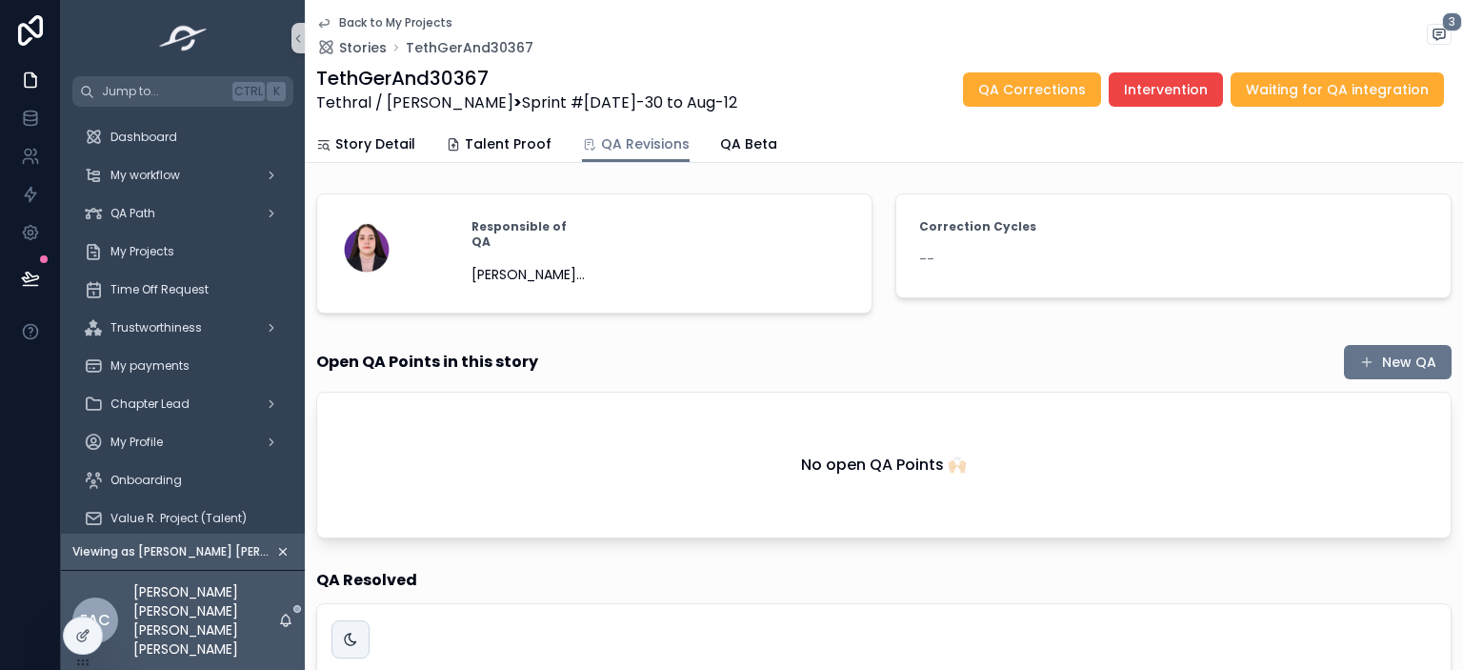
click at [1197, 345] on div "Open QA Points in this story New QA" at bounding box center [883, 362] width 1135 height 36
click at [1221, 344] on div "Open QA Points in this story New QA" at bounding box center [883, 362] width 1135 height 36
click at [1344, 349] on button "New QA" at bounding box center [1398, 362] width 108 height 34
click at [729, 139] on span "QA Beta" at bounding box center [748, 143] width 57 height 19
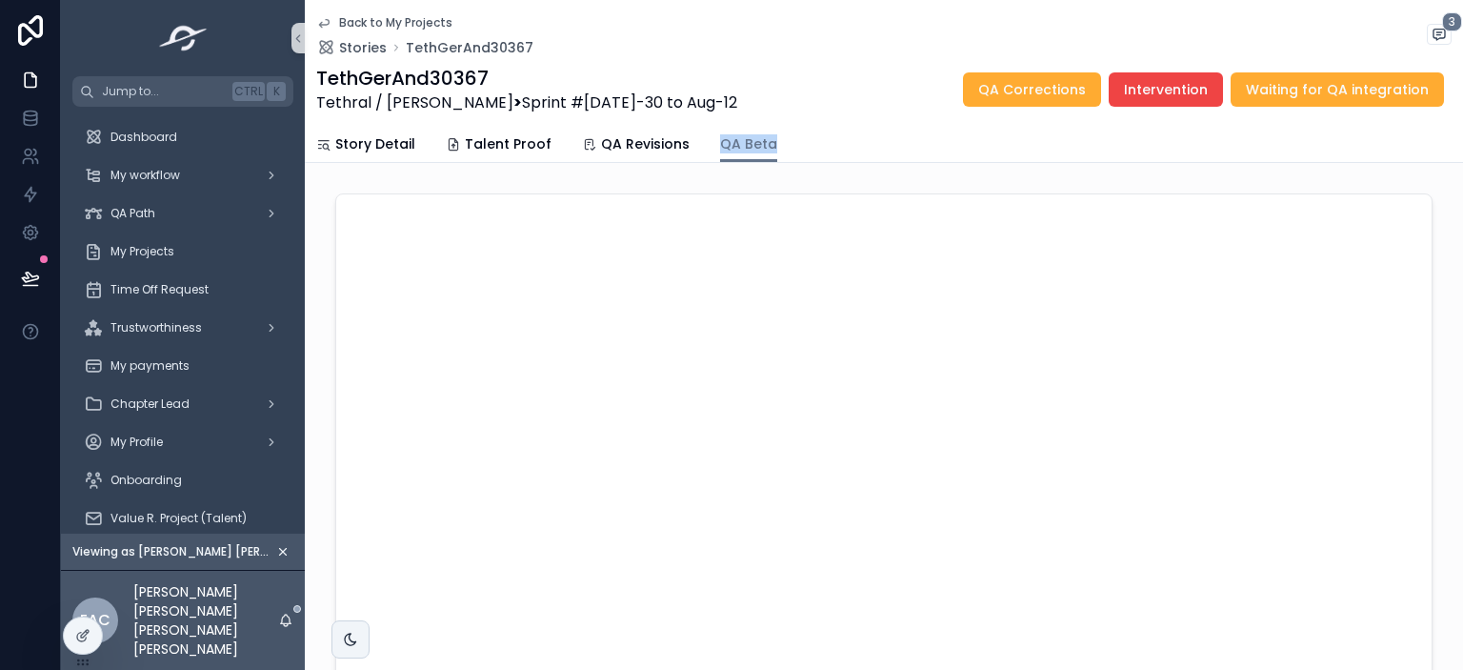
drag, startPoint x: 777, startPoint y: 147, endPoint x: 697, endPoint y: 144, distance: 80.1
click at [697, 144] on div "Story Detail Talent Proof QA Revisions QA Beta" at bounding box center [883, 144] width 1135 height 36
click at [625, 136] on span "QA Revisions" at bounding box center [645, 143] width 89 height 19
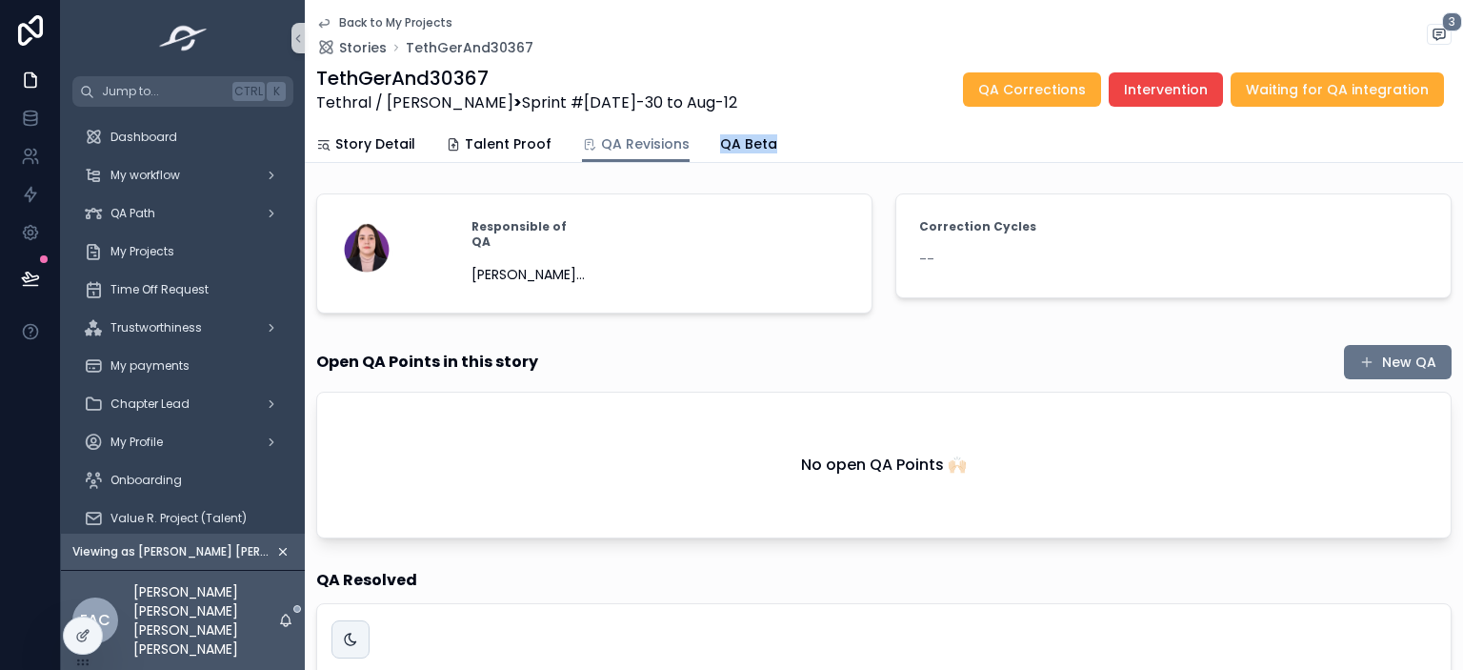
click at [792, 141] on div "Story Detail Talent Proof QA Revisions QA Beta" at bounding box center [883, 144] width 1135 height 36
click at [727, 149] on span "QA Beta" at bounding box center [748, 143] width 57 height 19
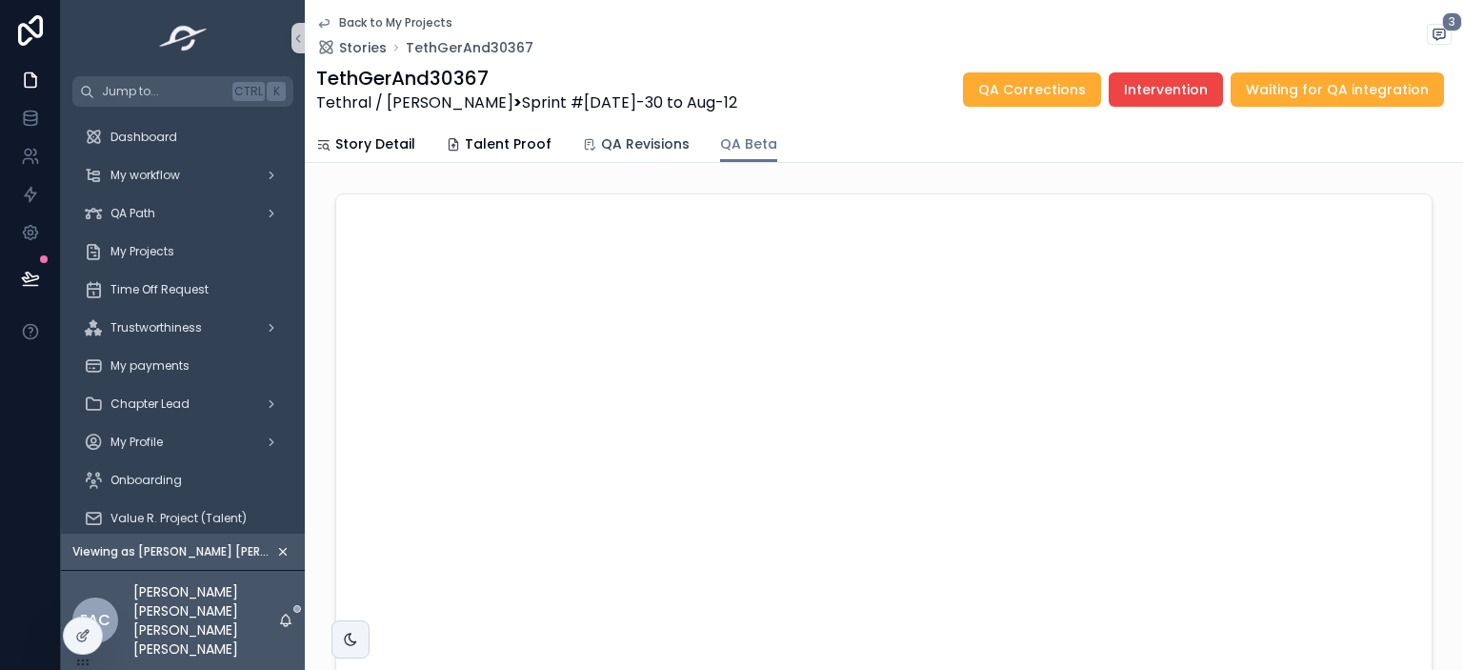
click at [604, 150] on span "QA Revisions" at bounding box center [645, 143] width 89 height 19
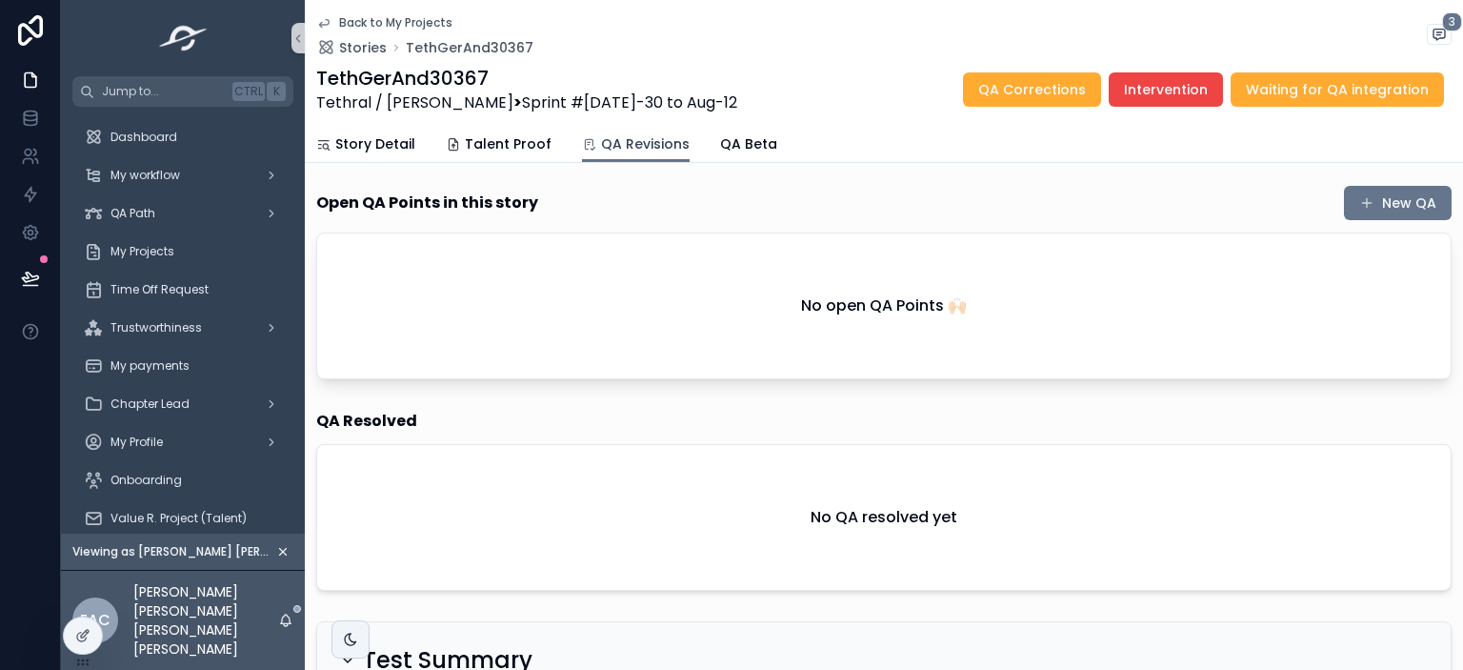
scroll to position [160, 0]
click at [777, 200] on div "Open QA Points in this story New QA" at bounding box center [883, 202] width 1135 height 36
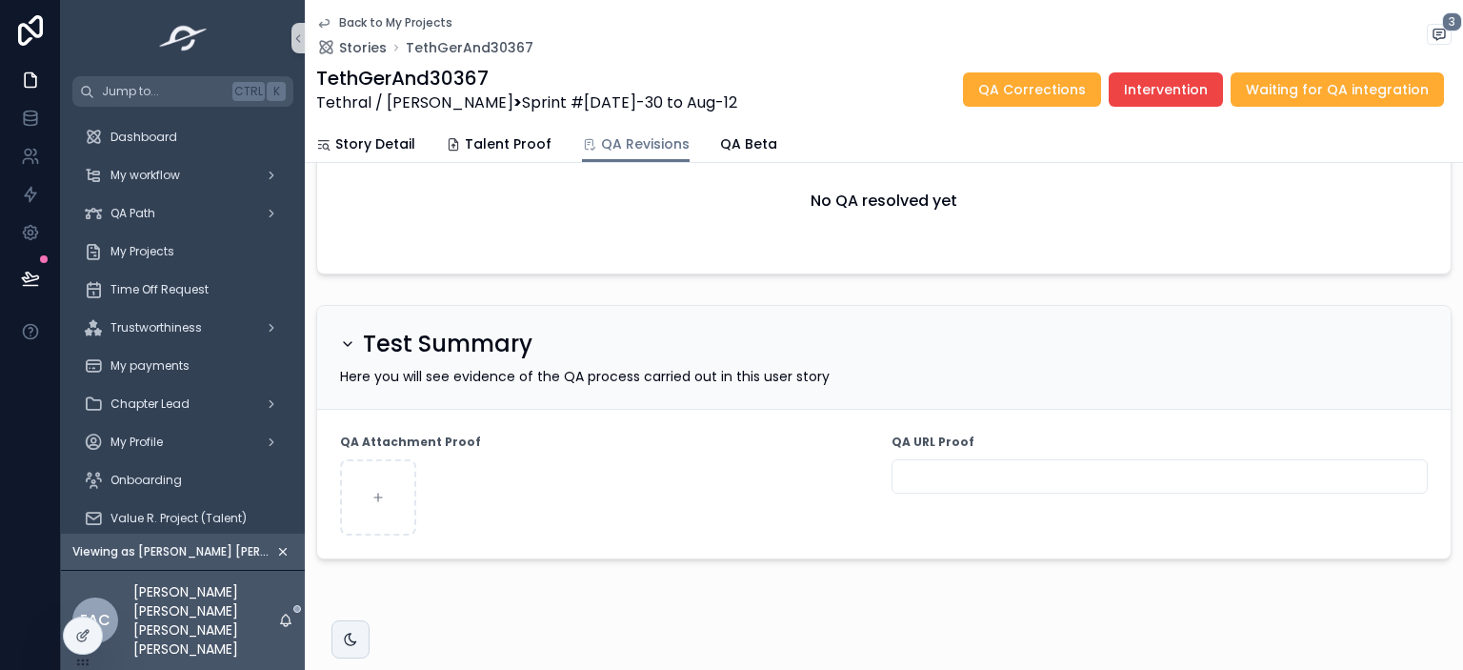
scroll to position [484, 0]
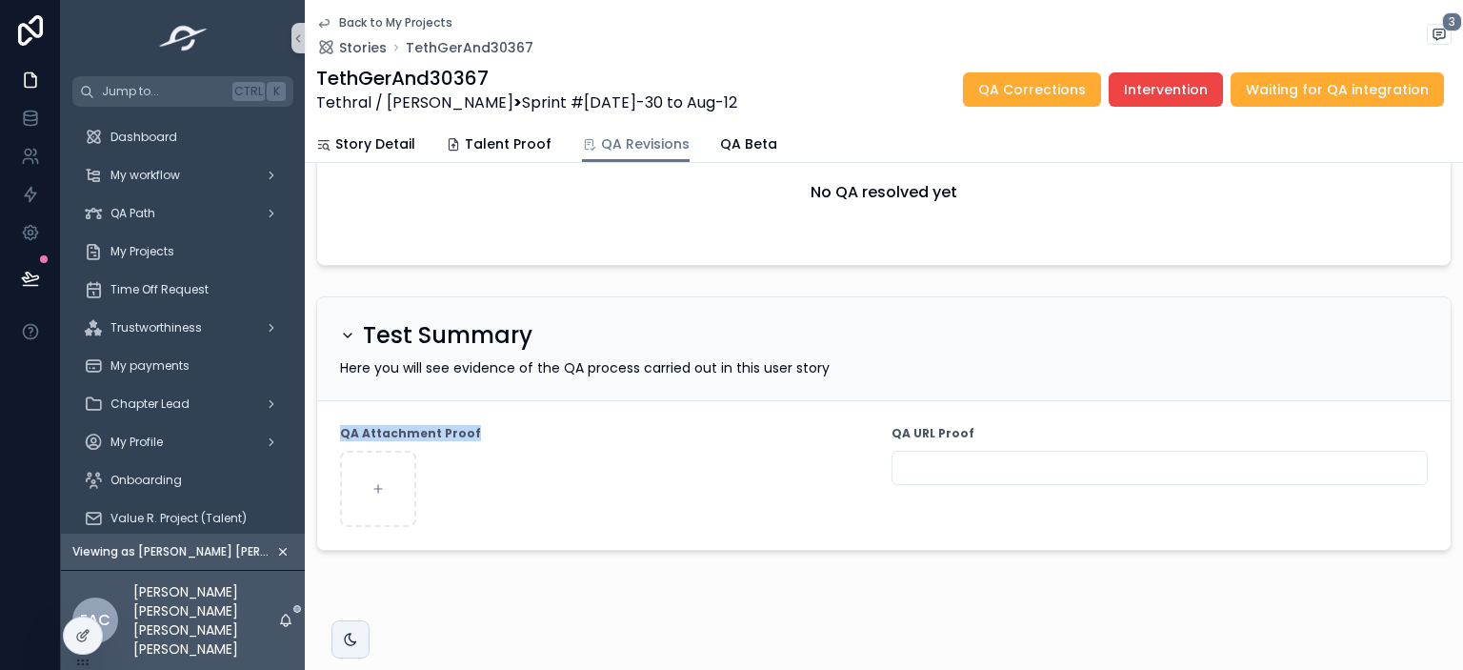
drag, startPoint x: 477, startPoint y: 416, endPoint x: 332, endPoint y: 423, distance: 144.9
click at [332, 423] on form "QA Attachment Proof QA URL Proof" at bounding box center [883, 475] width 1133 height 149
click at [652, 358] on span "Here you will see evidence of the QA process carried out in this user story" at bounding box center [585, 367] width 490 height 19
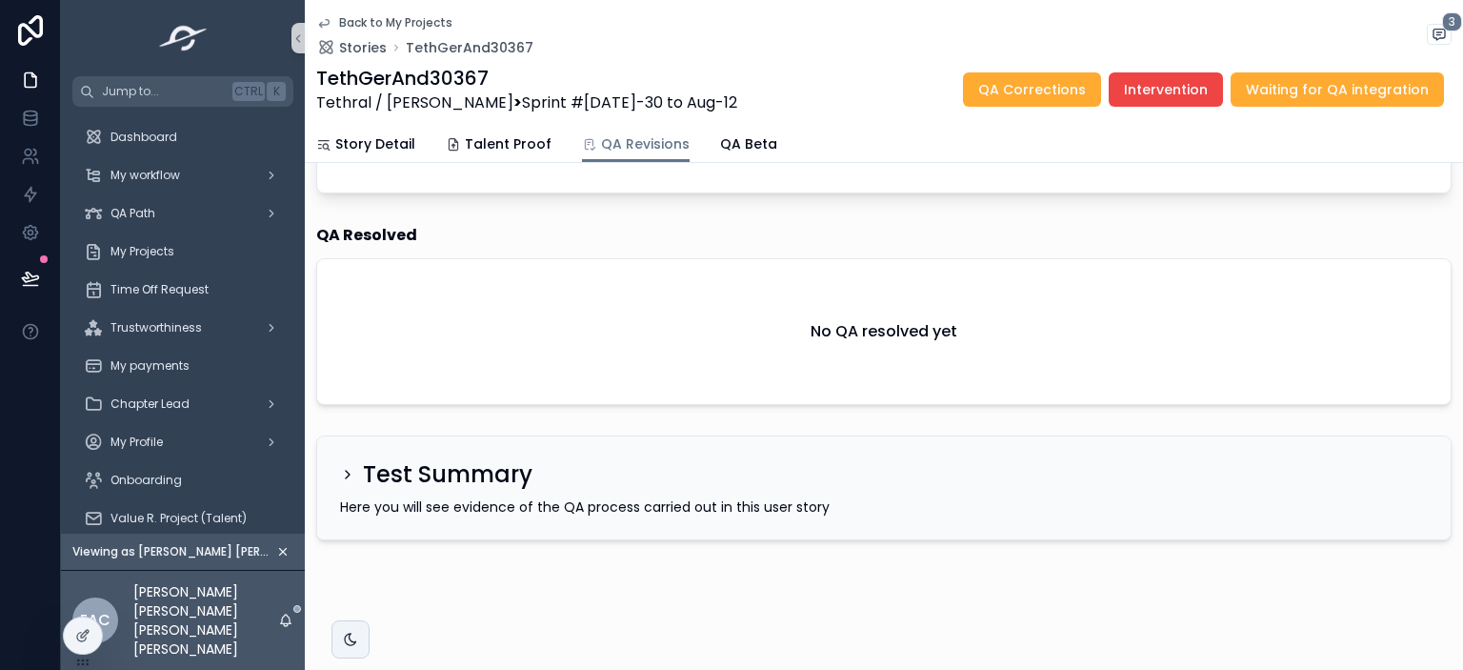
scroll to position [335, 0]
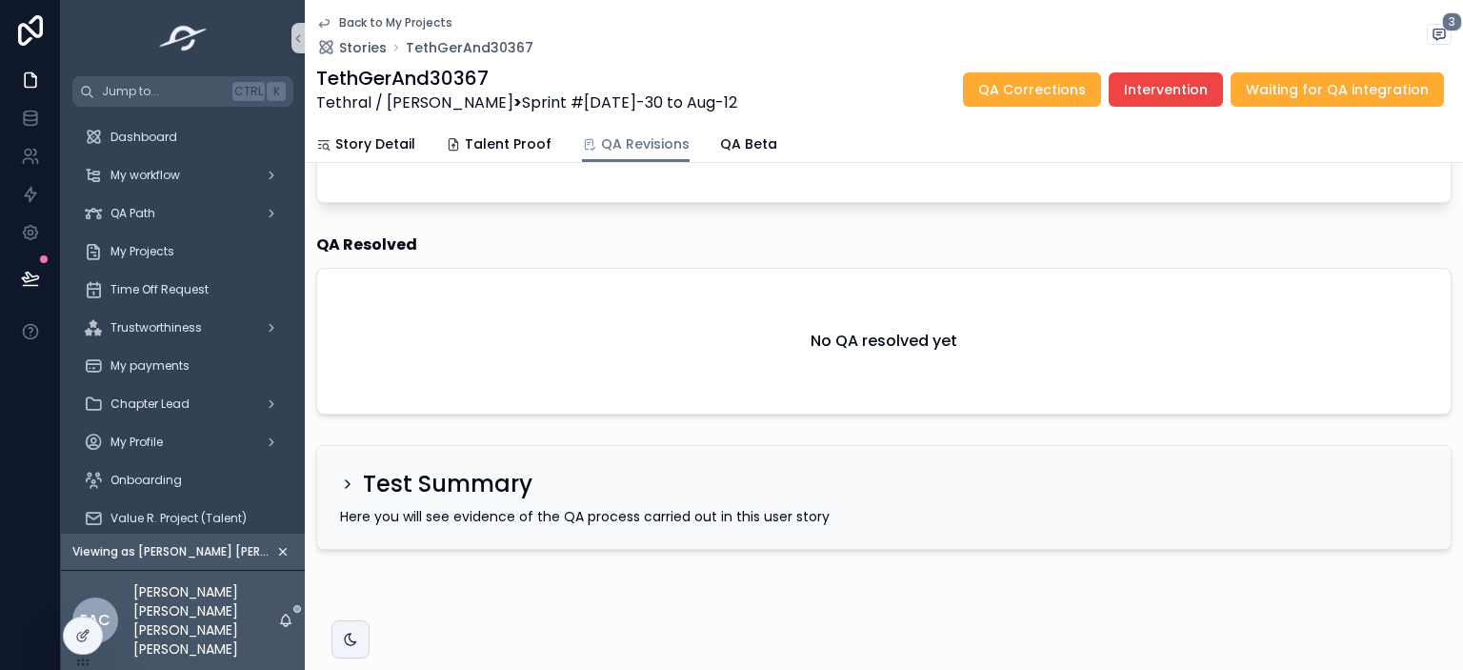
click at [339, 479] on div "Test Summary Here you will see evidence of the QA process carried out in this u…" at bounding box center [883, 497] width 1133 height 103
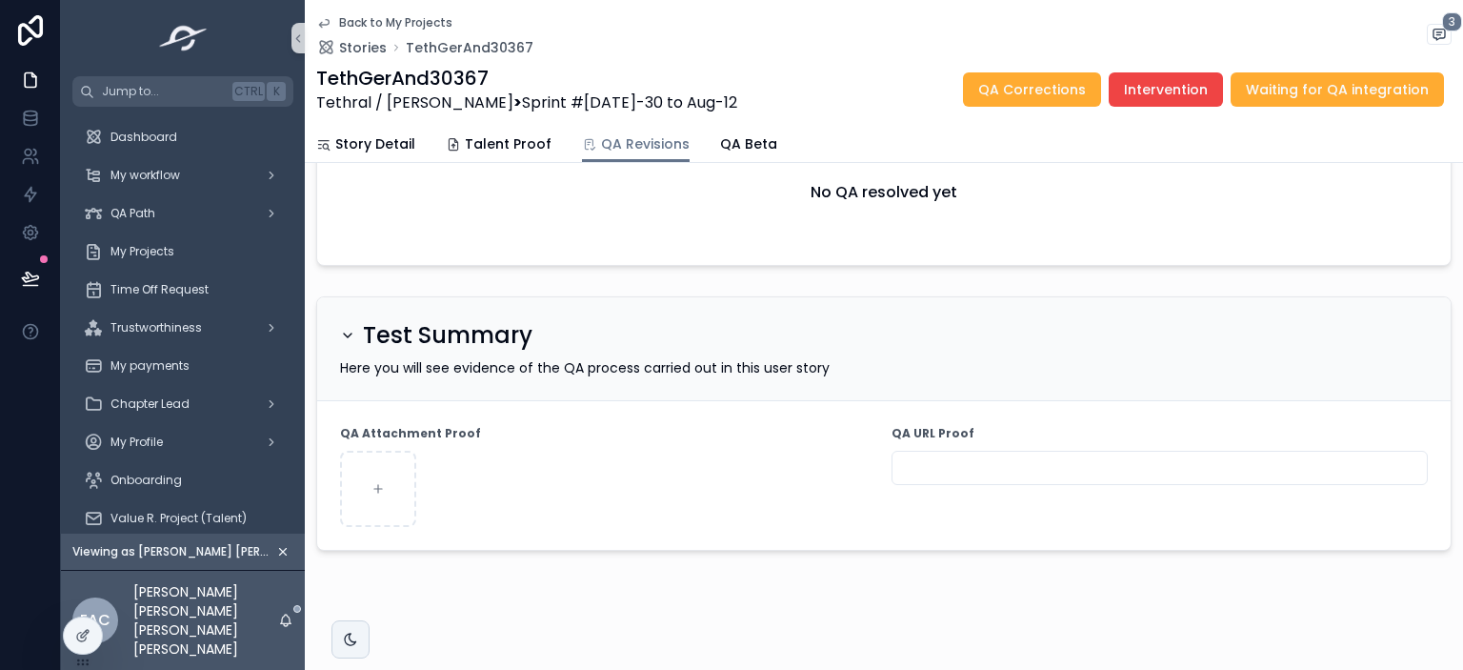
click at [941, 454] on input "scrollable content" at bounding box center [1159, 467] width 534 height 27
click at [168, 255] on span "My Projects" at bounding box center [142, 251] width 64 height 15
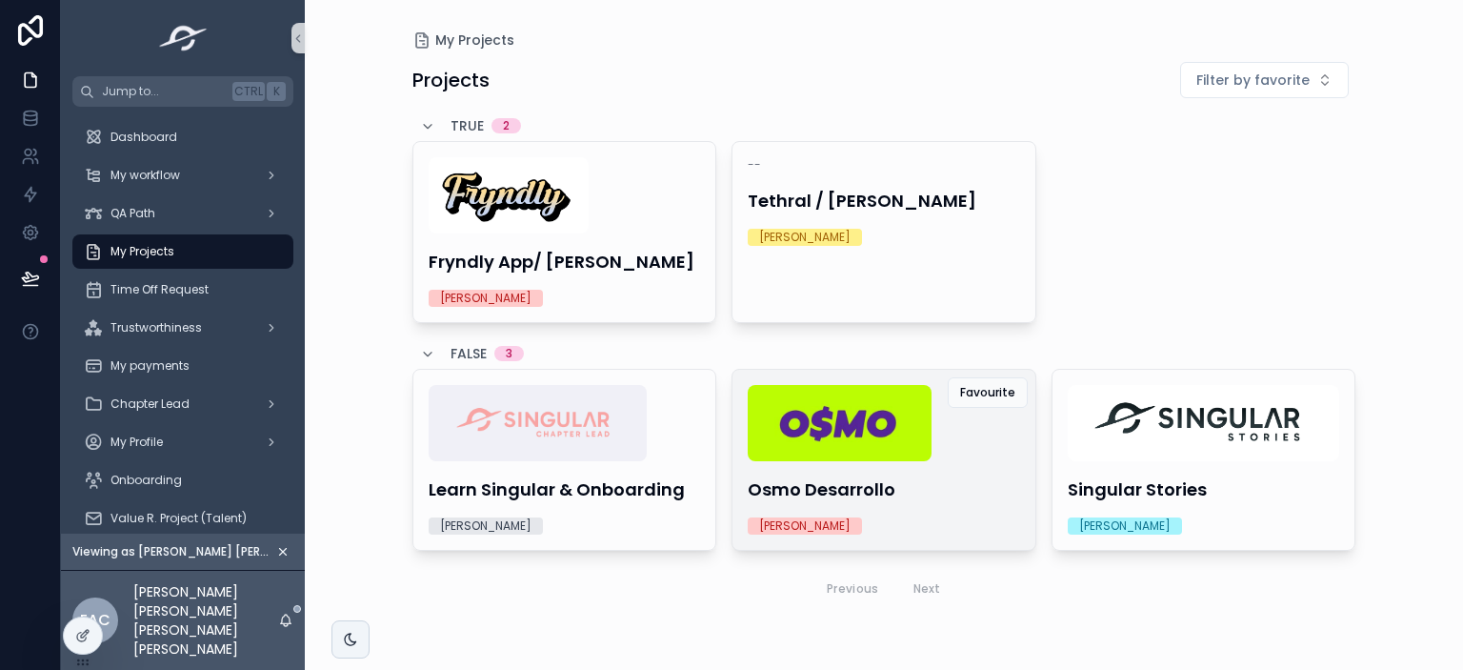
click at [960, 466] on div "Osmo Desarrollo [PERSON_NAME]" at bounding box center [883, 460] width 303 height 180
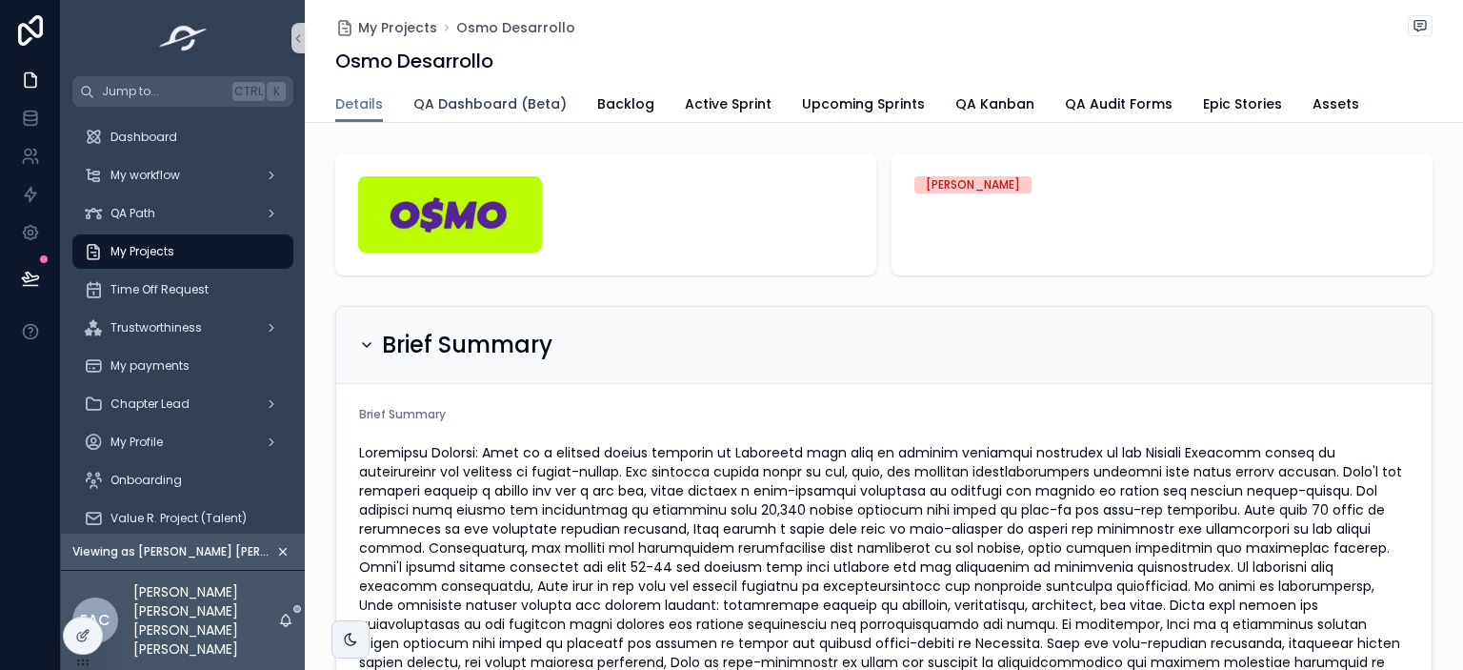
click at [534, 90] on link "QA Dashboard (Beta)" at bounding box center [489, 106] width 153 height 38
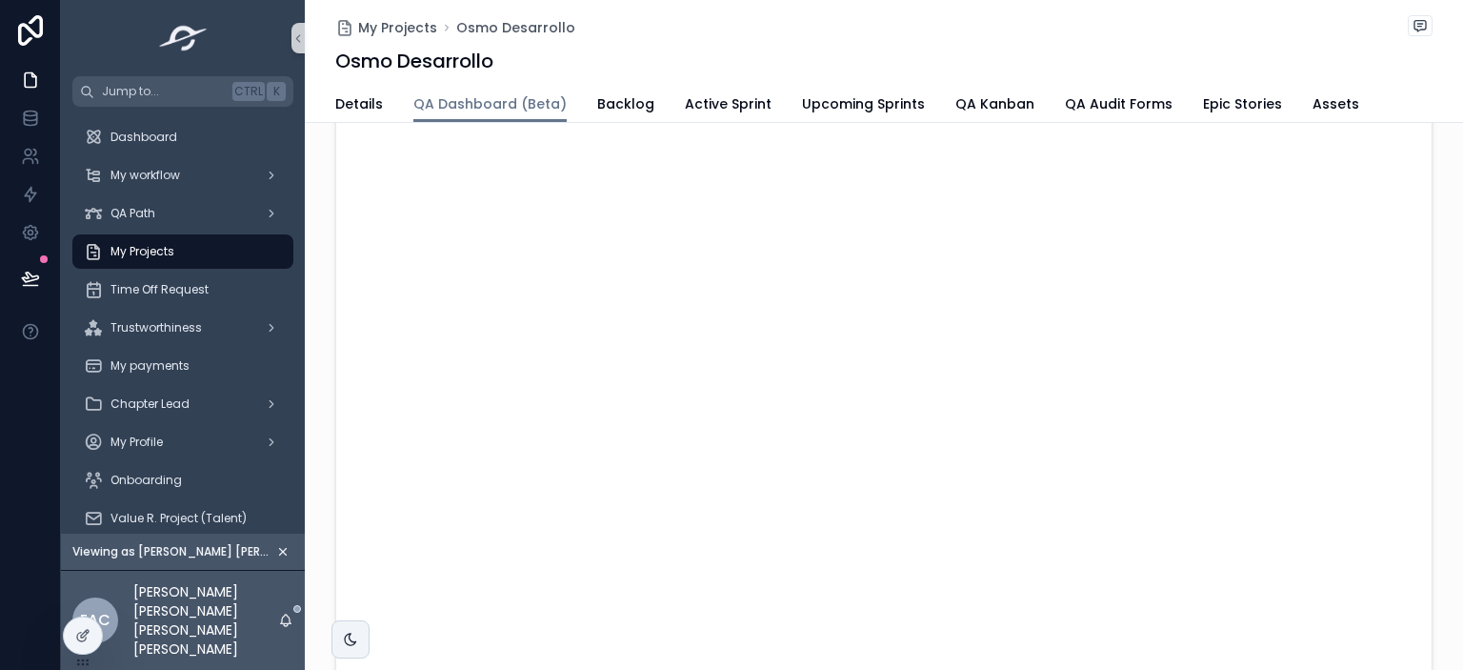
scroll to position [70, 0]
click at [979, 96] on span "QA Kanban" at bounding box center [994, 103] width 79 height 19
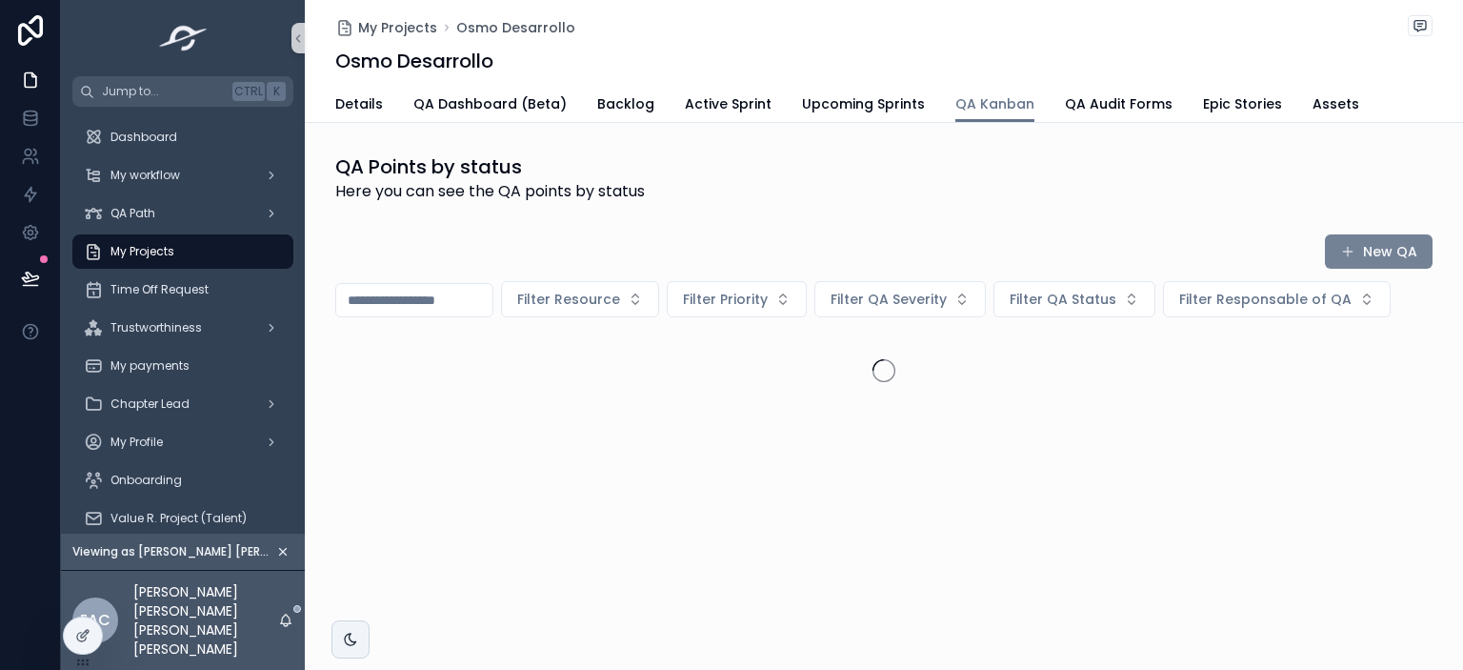
click at [1374, 242] on button "New QA" at bounding box center [1379, 251] width 108 height 34
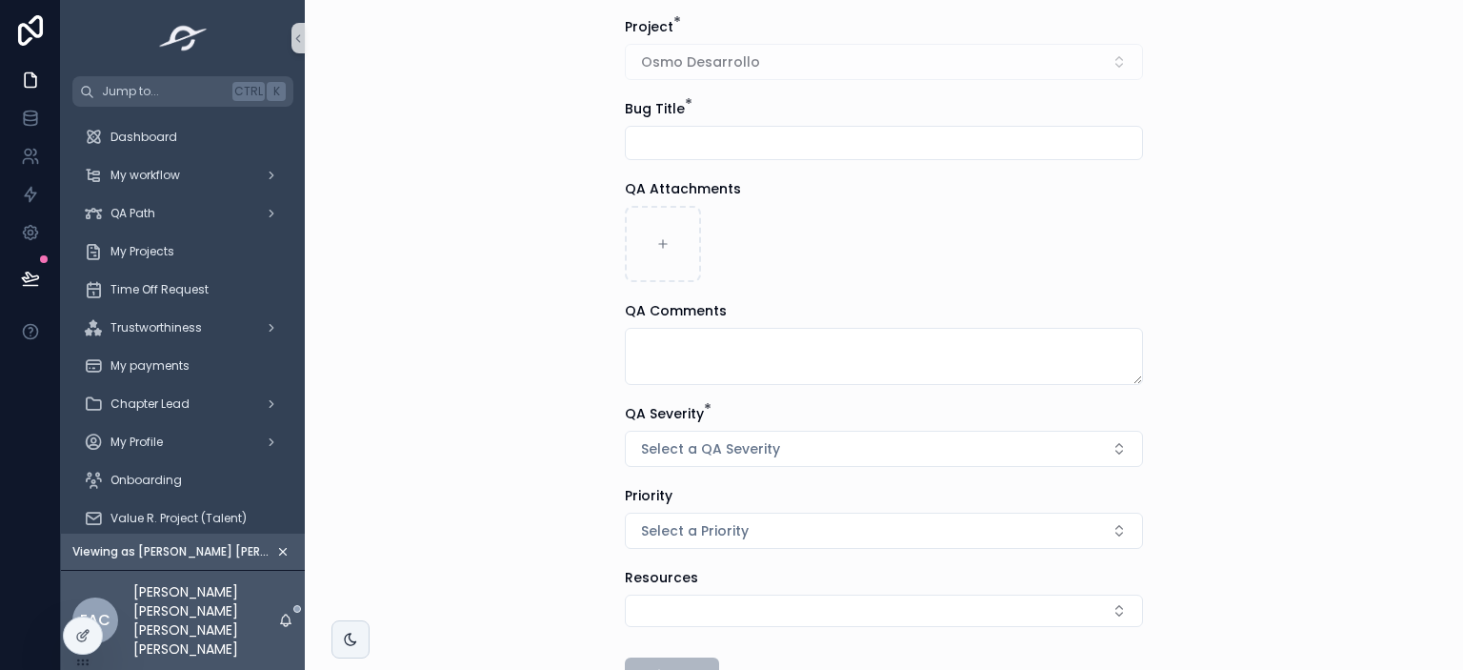
scroll to position [99, 0]
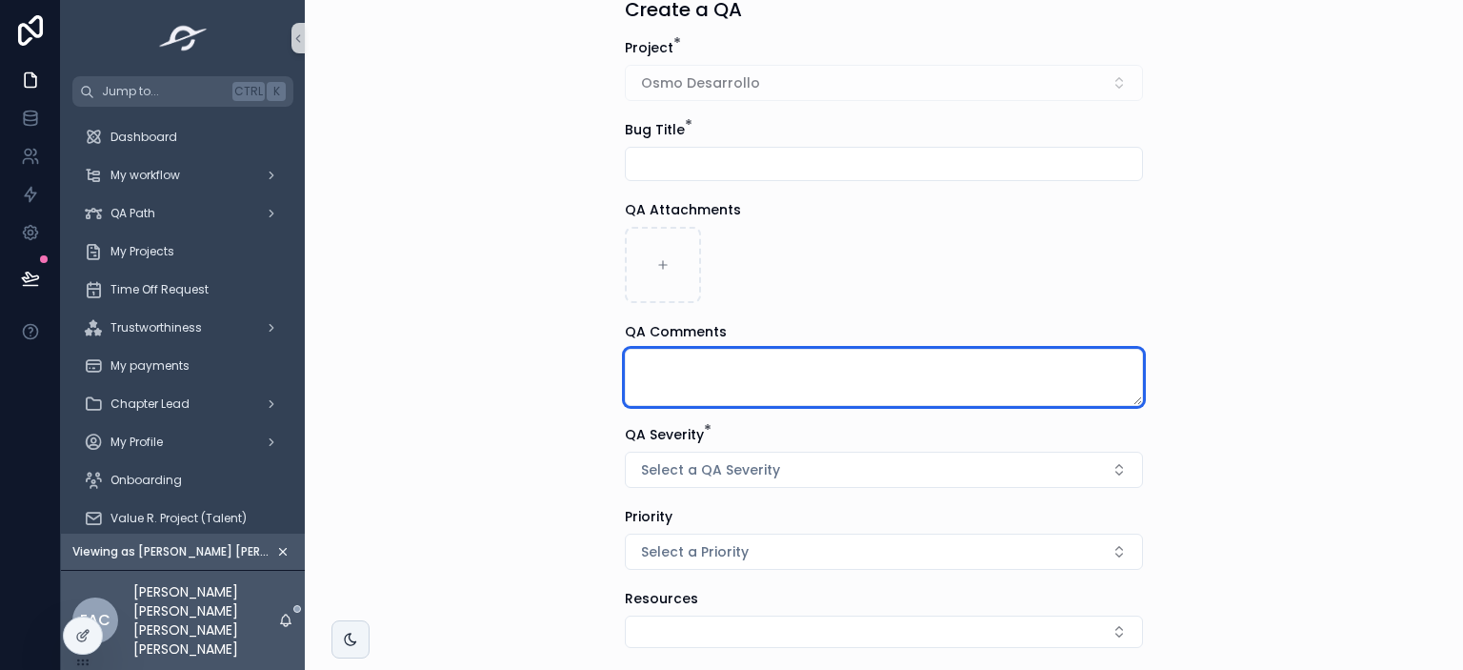
click at [696, 376] on textarea "scrollable content" at bounding box center [884, 377] width 518 height 57
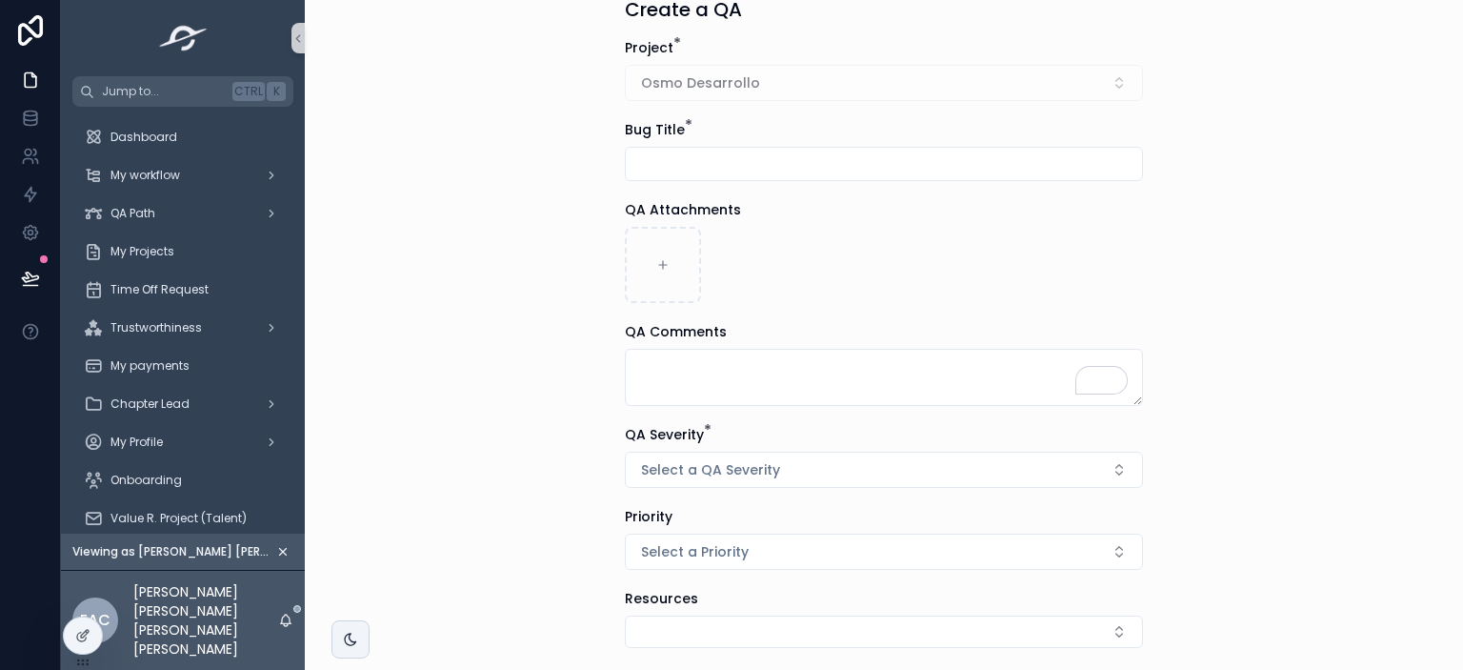
click at [1162, 292] on div "Back to My Projects QA Create a QA Create a QA Project * Osmo Desarrollo Bug Ti…" at bounding box center [884, 236] width 1158 height 670
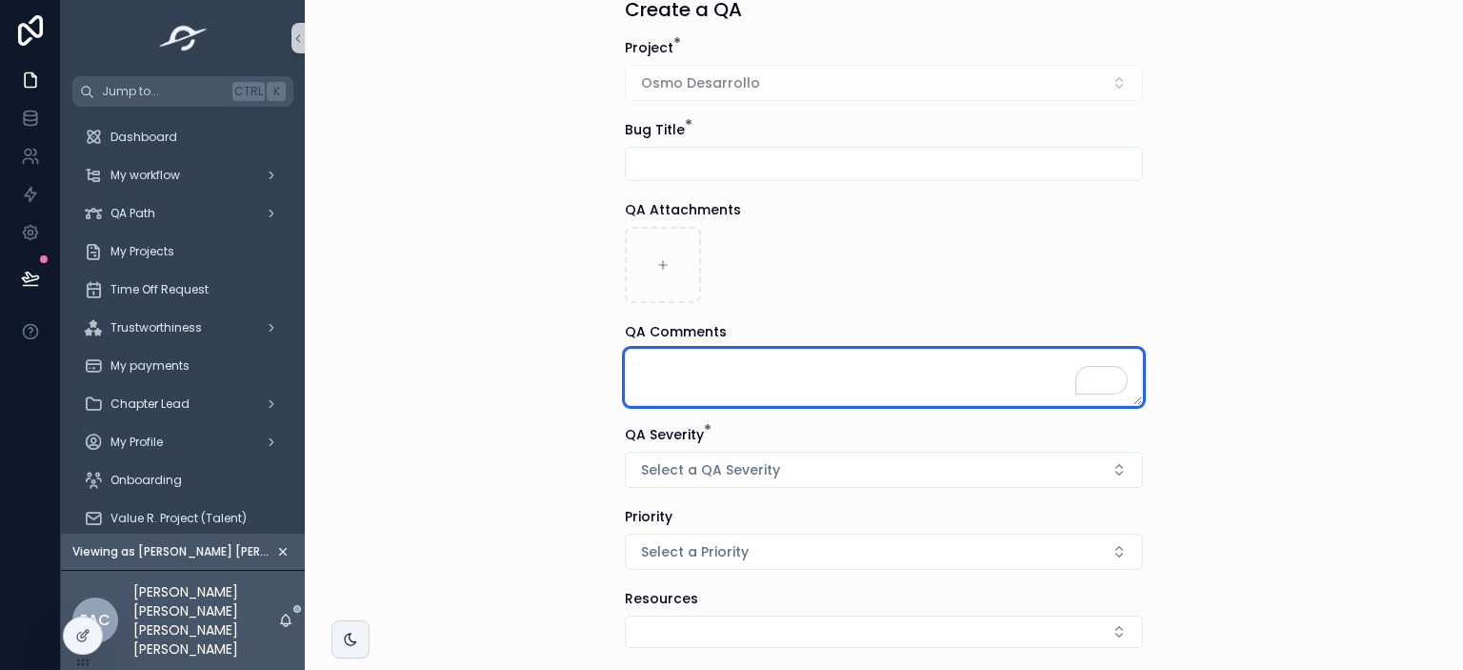
click at [691, 375] on textarea "To enrich screen reader interactions, please activate Accessibility in Grammarl…" at bounding box center [884, 377] width 518 height 57
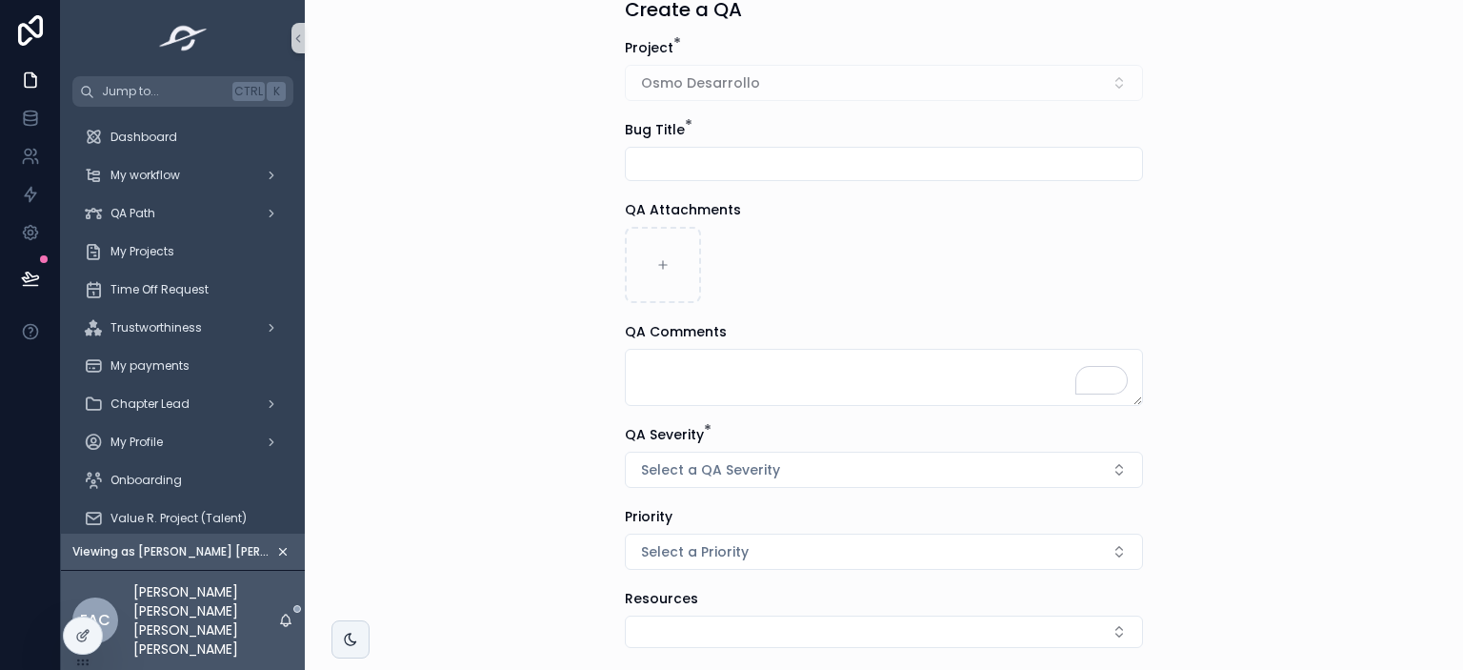
click at [921, 299] on div "scrollable content" at bounding box center [884, 265] width 518 height 76
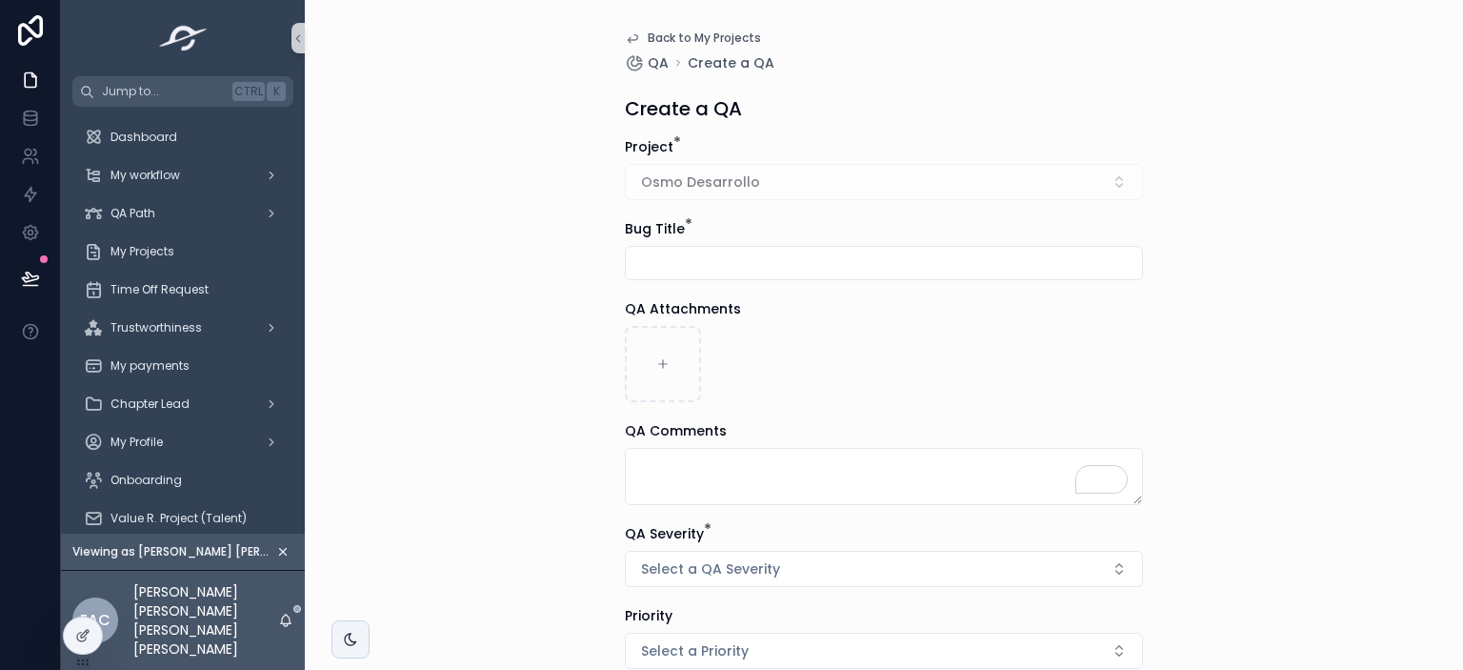
click at [625, 37] on icon "scrollable content" at bounding box center [632, 37] width 15 height 15
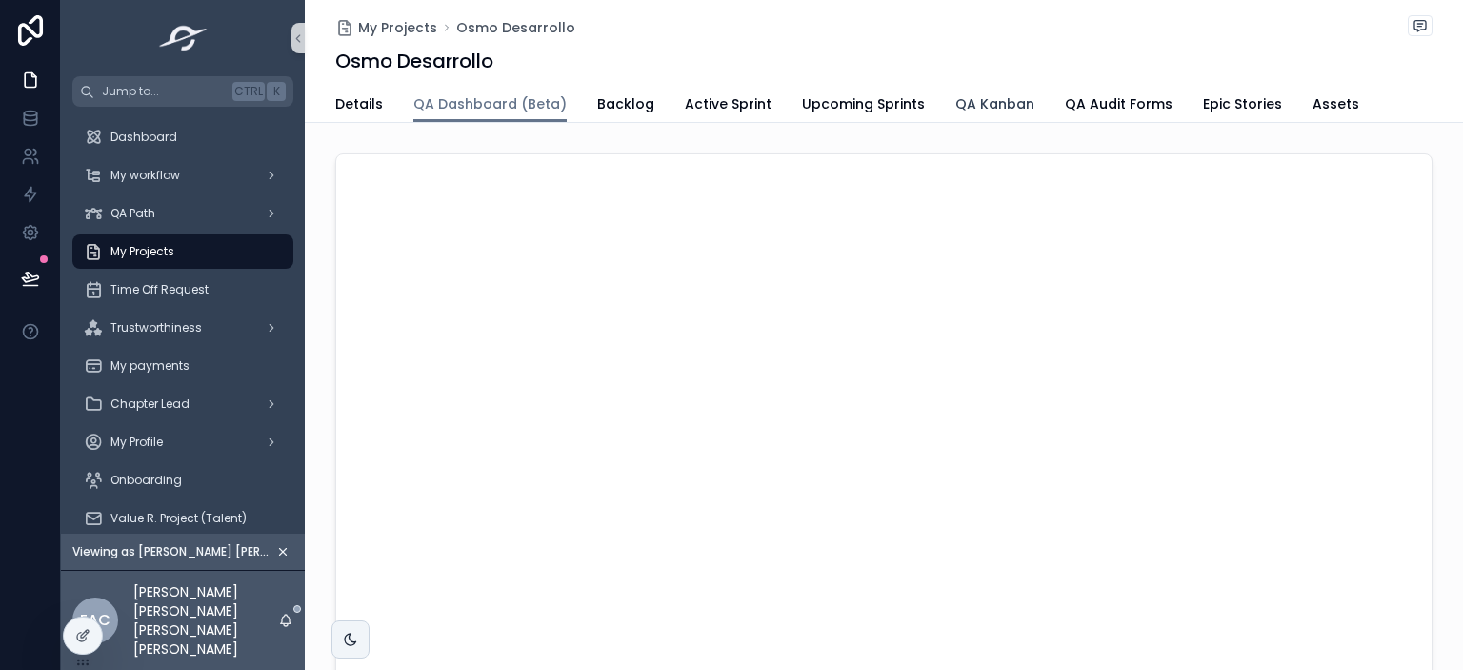
click at [955, 110] on span "QA Kanban" at bounding box center [994, 103] width 79 height 19
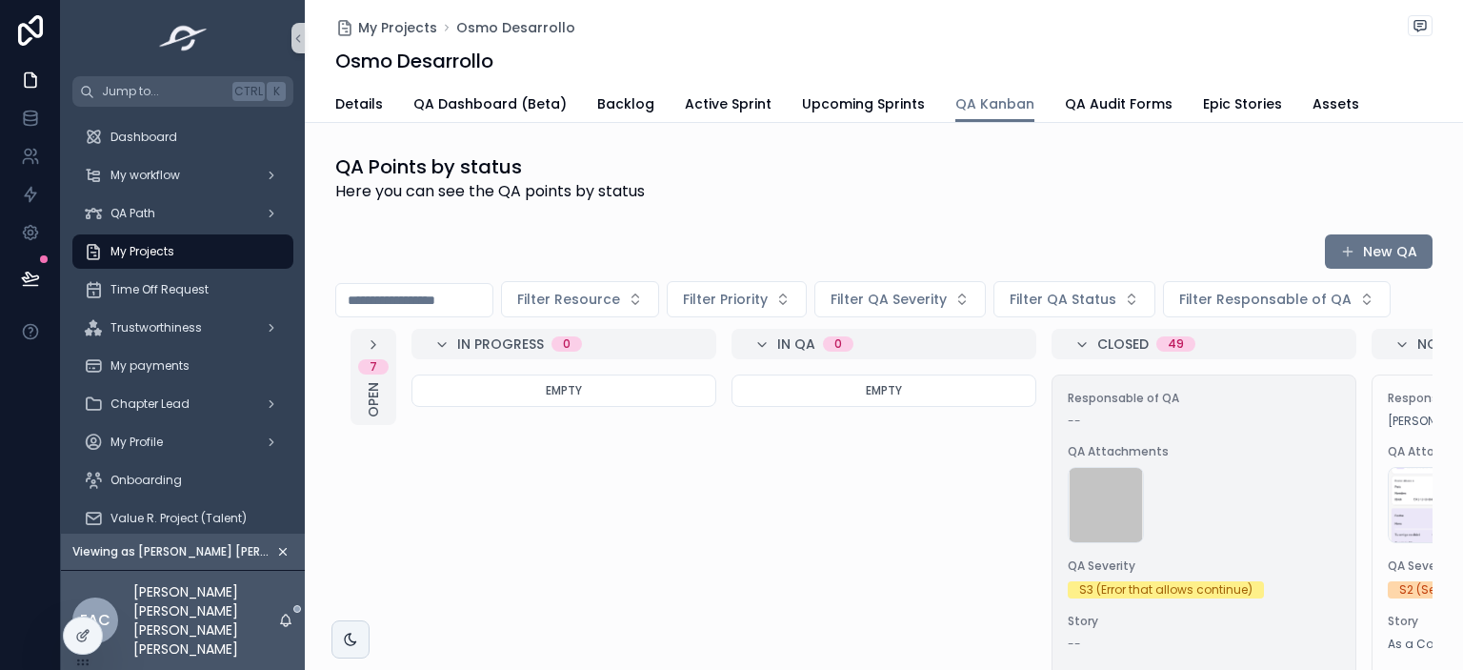
click at [1211, 497] on div "null" at bounding box center [1204, 505] width 272 height 76
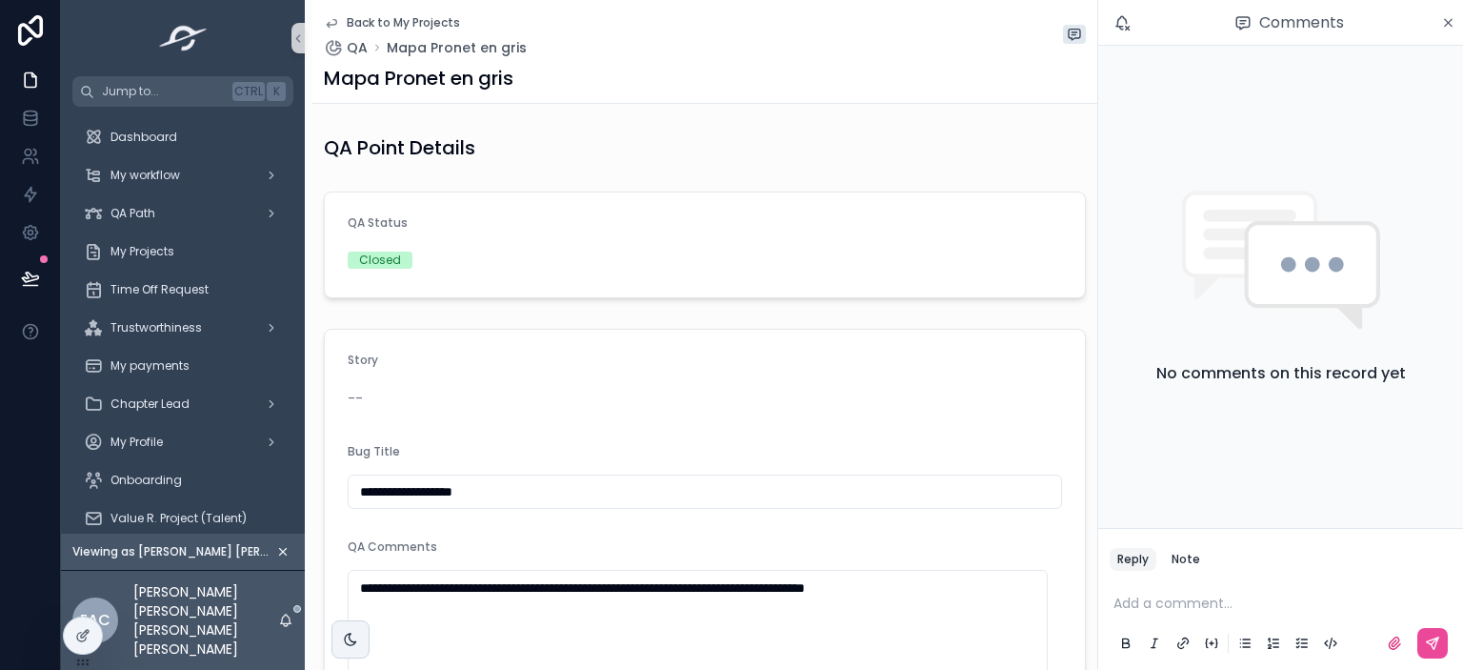
click at [335, 18] on icon "scrollable content" at bounding box center [331, 22] width 15 height 15
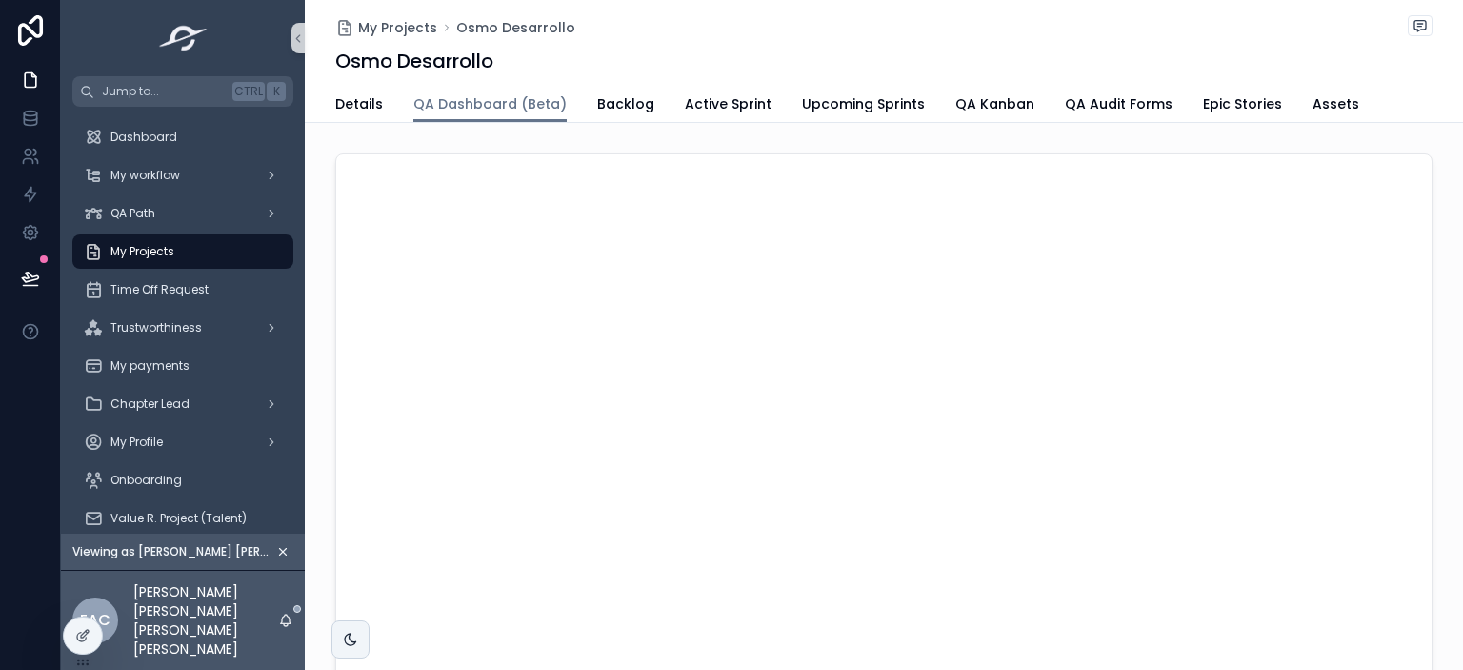
click at [379, 115] on div "Details QA Dashboard (Beta) Backlog Active Sprint Upcoming Sprints QA Kanban QA…" at bounding box center [883, 104] width 1097 height 36
click at [987, 110] on span "QA Kanban" at bounding box center [994, 103] width 79 height 19
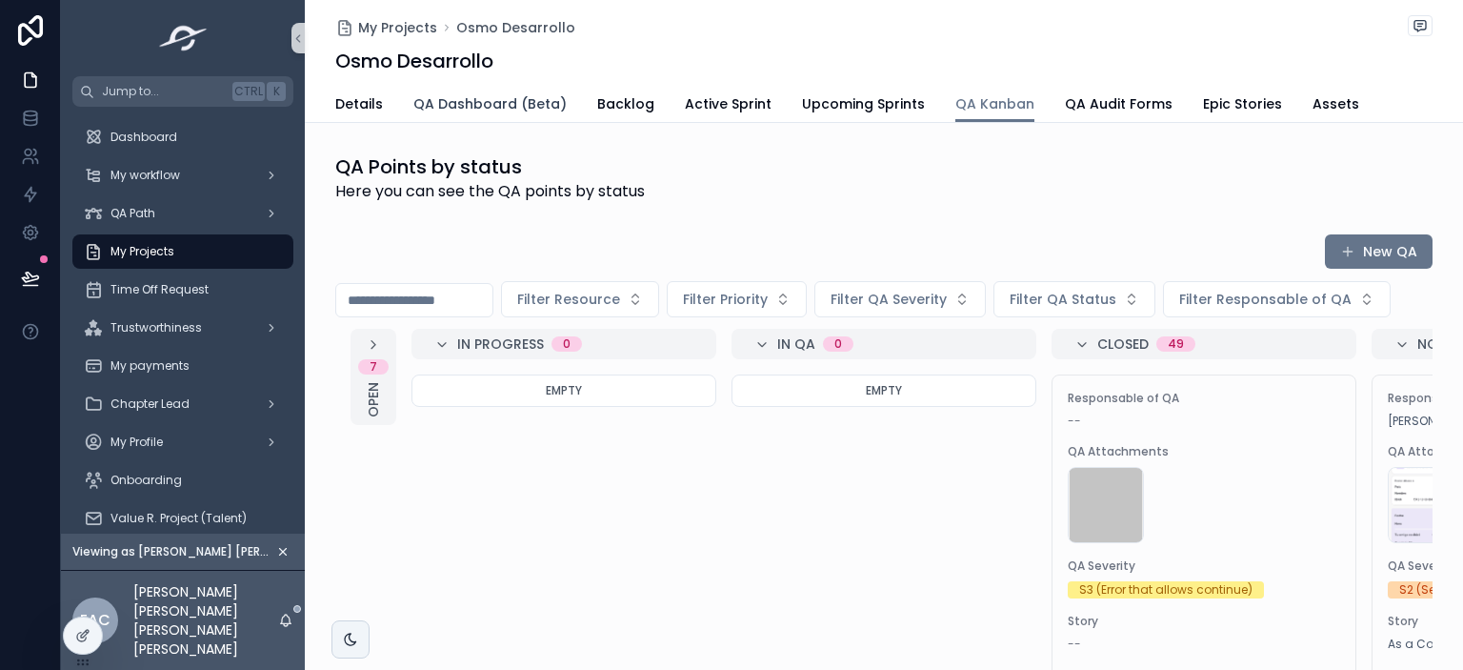
click at [433, 110] on span "QA Dashboard (Beta)" at bounding box center [489, 103] width 153 height 19
